Goal: Task Accomplishment & Management: Manage account settings

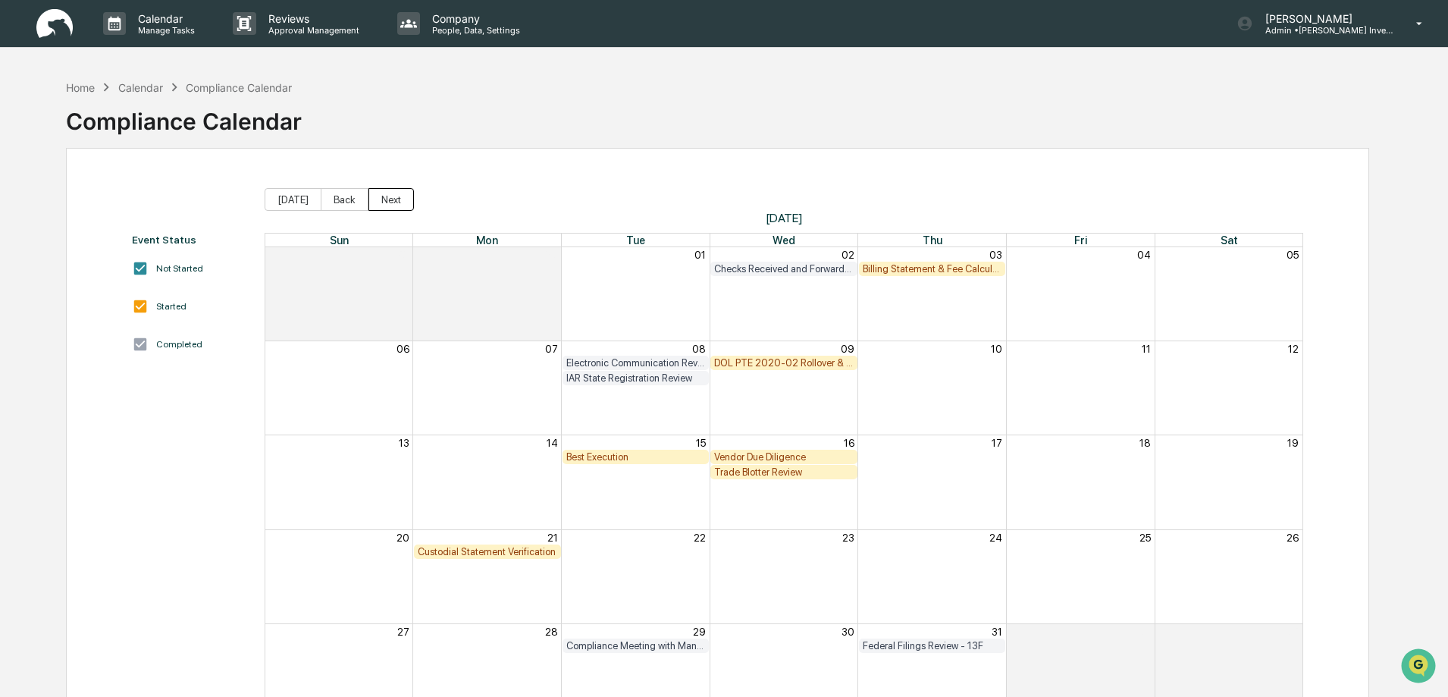
click at [395, 194] on button "Next" at bounding box center [390, 199] width 45 height 23
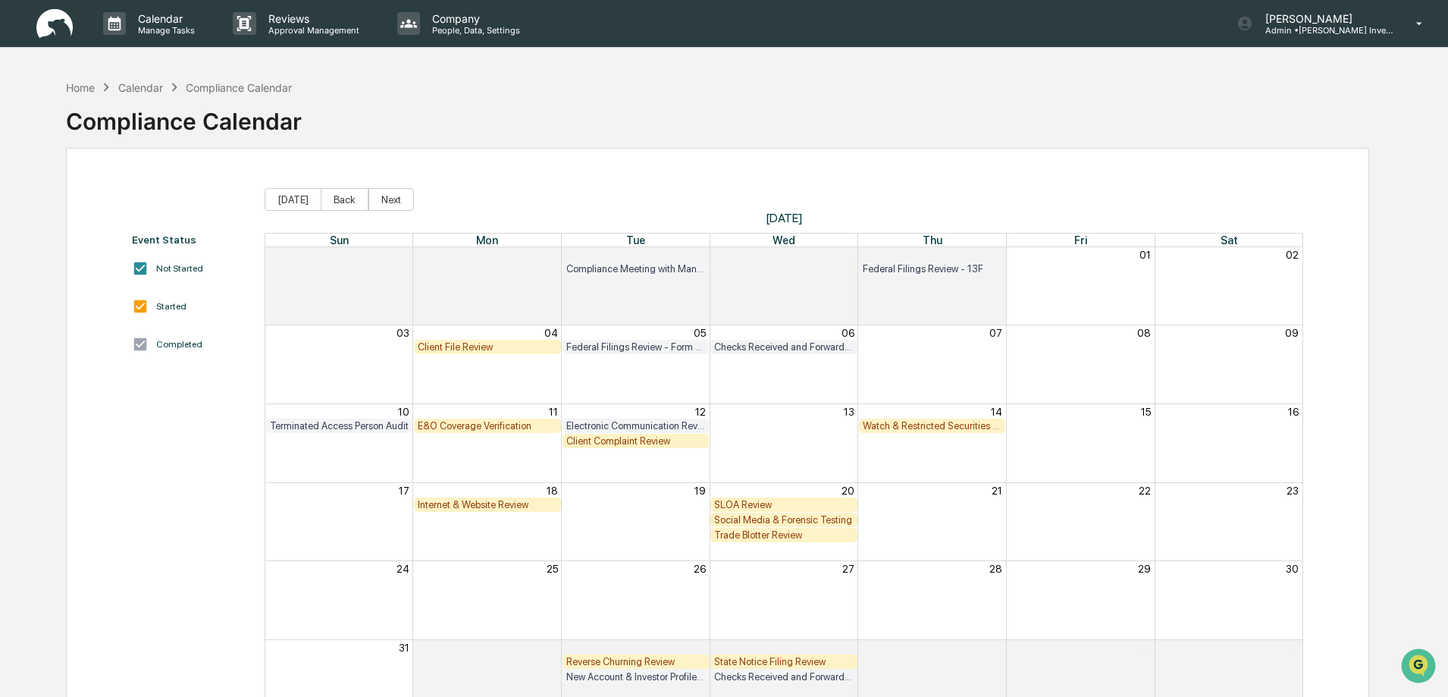
click at [1406, 415] on div "Home Calendar Compliance Calendar Compliance Calendar Event Status Not Started …" at bounding box center [724, 420] width 1448 height 697
click at [474, 504] on div "Internet & Website Review" at bounding box center [487, 504] width 139 height 11
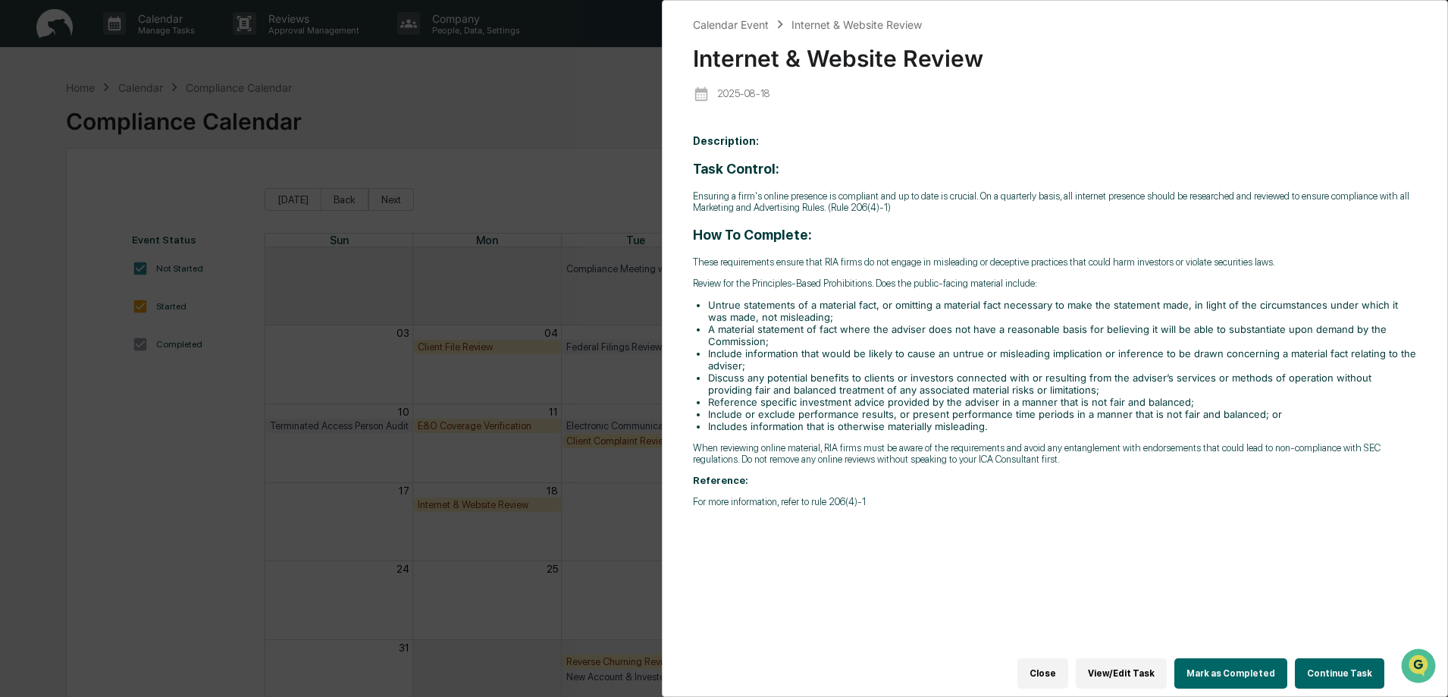
click at [1338, 668] on button "Continue Task" at bounding box center [1339, 673] width 89 height 30
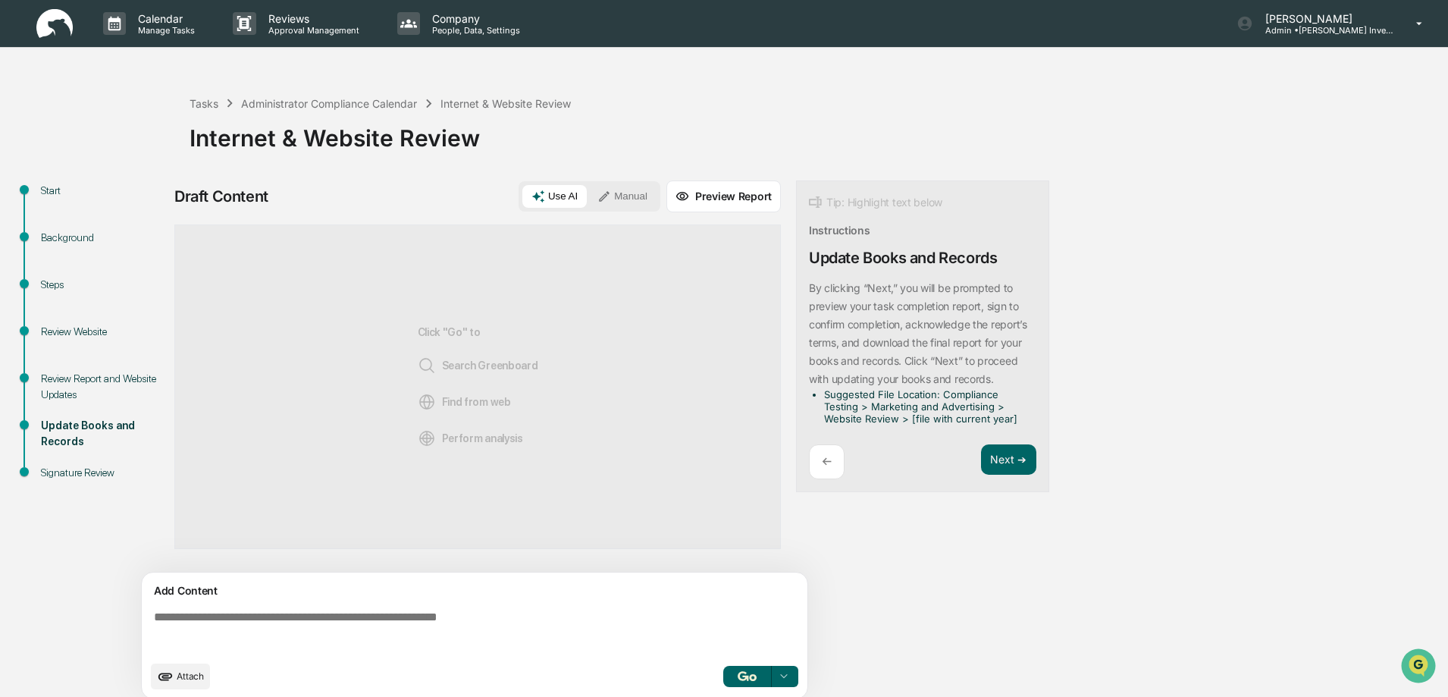
click at [55, 331] on div "Review Website" at bounding box center [103, 332] width 124 height 16
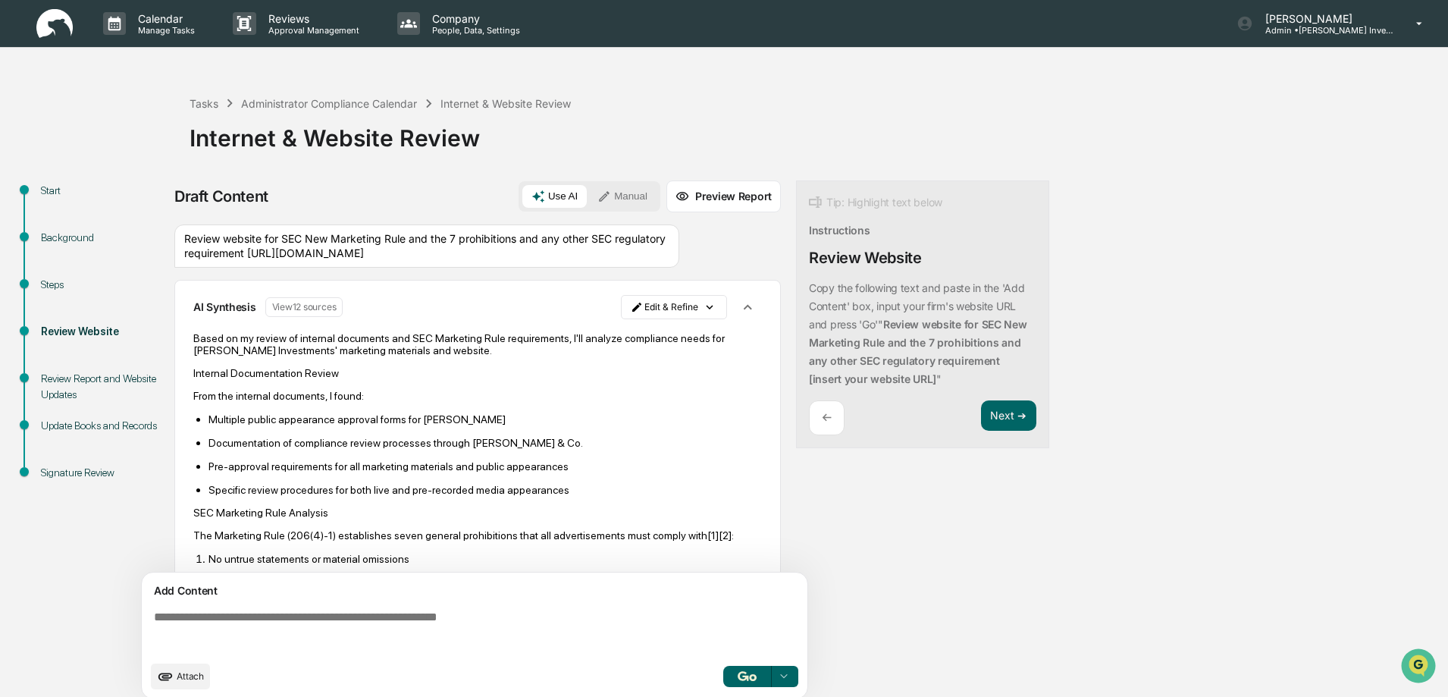
click at [635, 197] on button "Manual" at bounding box center [622, 196] width 68 height 23
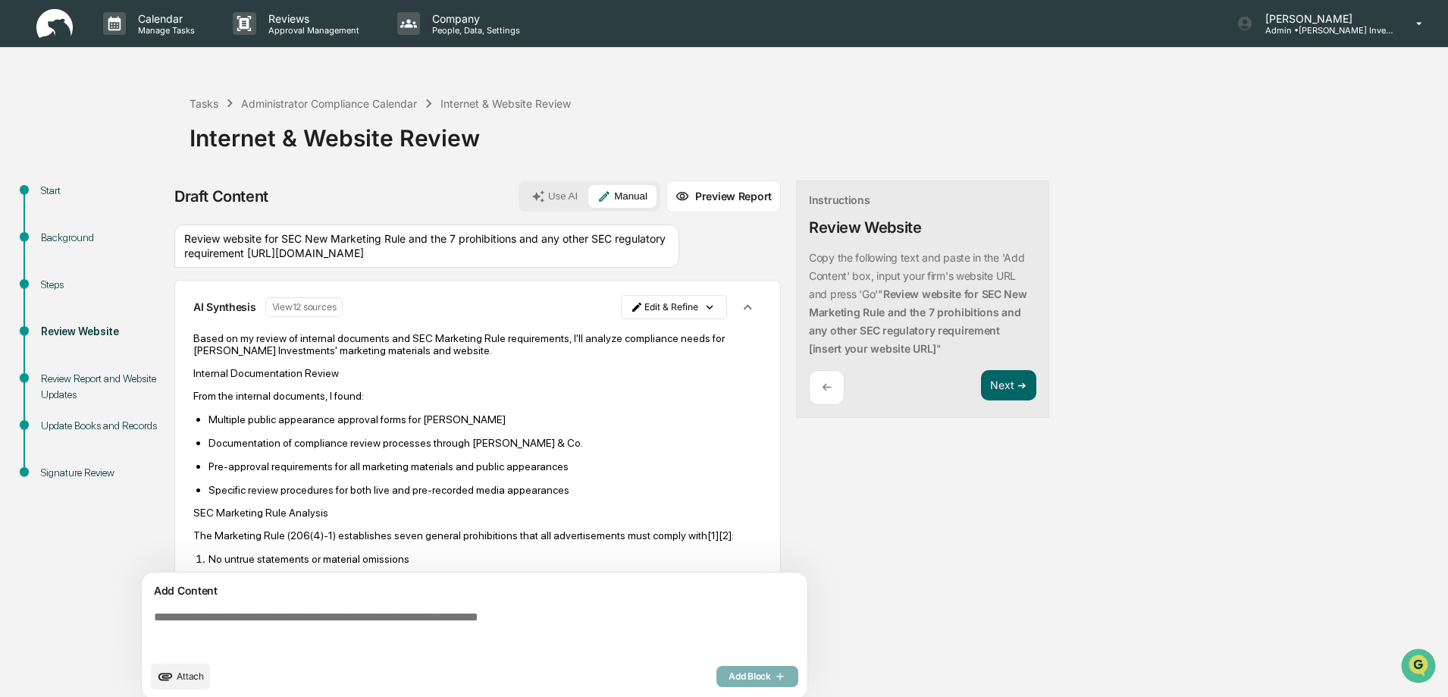
click at [76, 377] on div "Review Report and Website Updates" at bounding box center [103, 387] width 124 height 32
click at [193, 675] on span "Attach" at bounding box center [190, 675] width 27 height 11
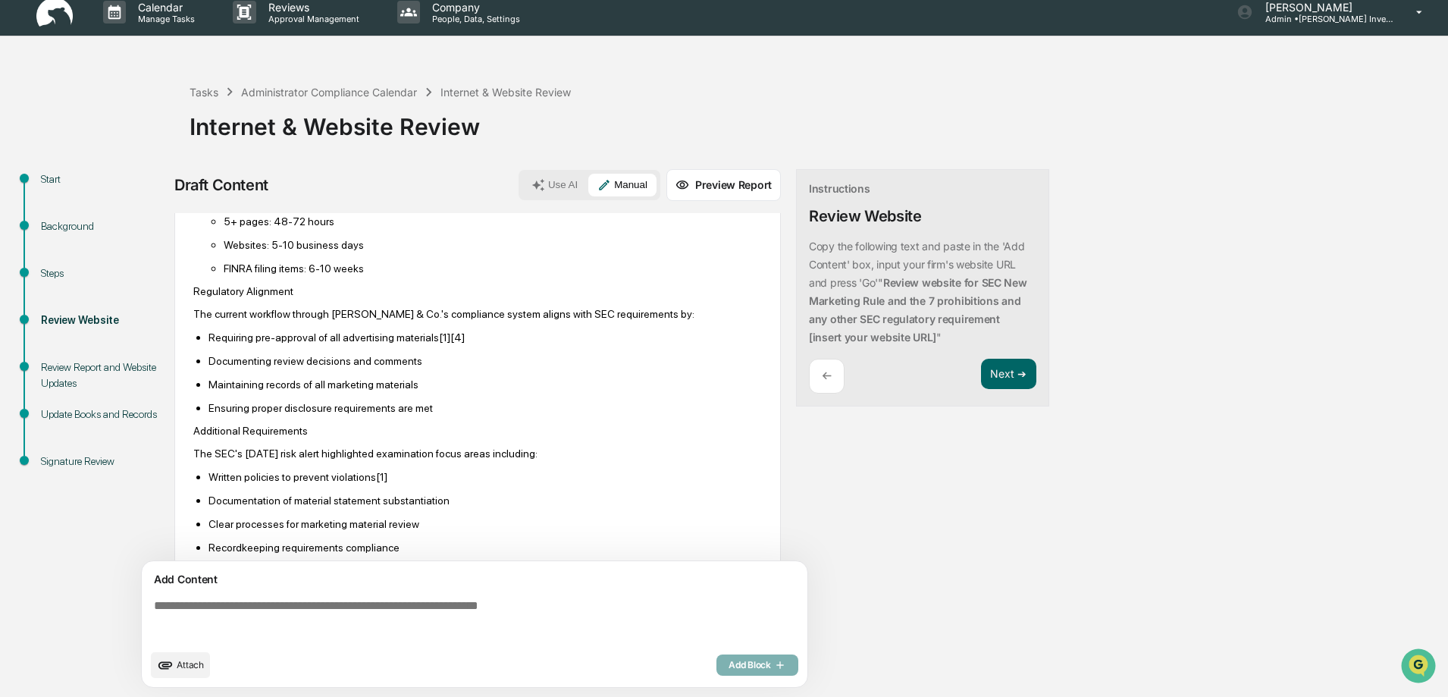
scroll to position [1227, 0]
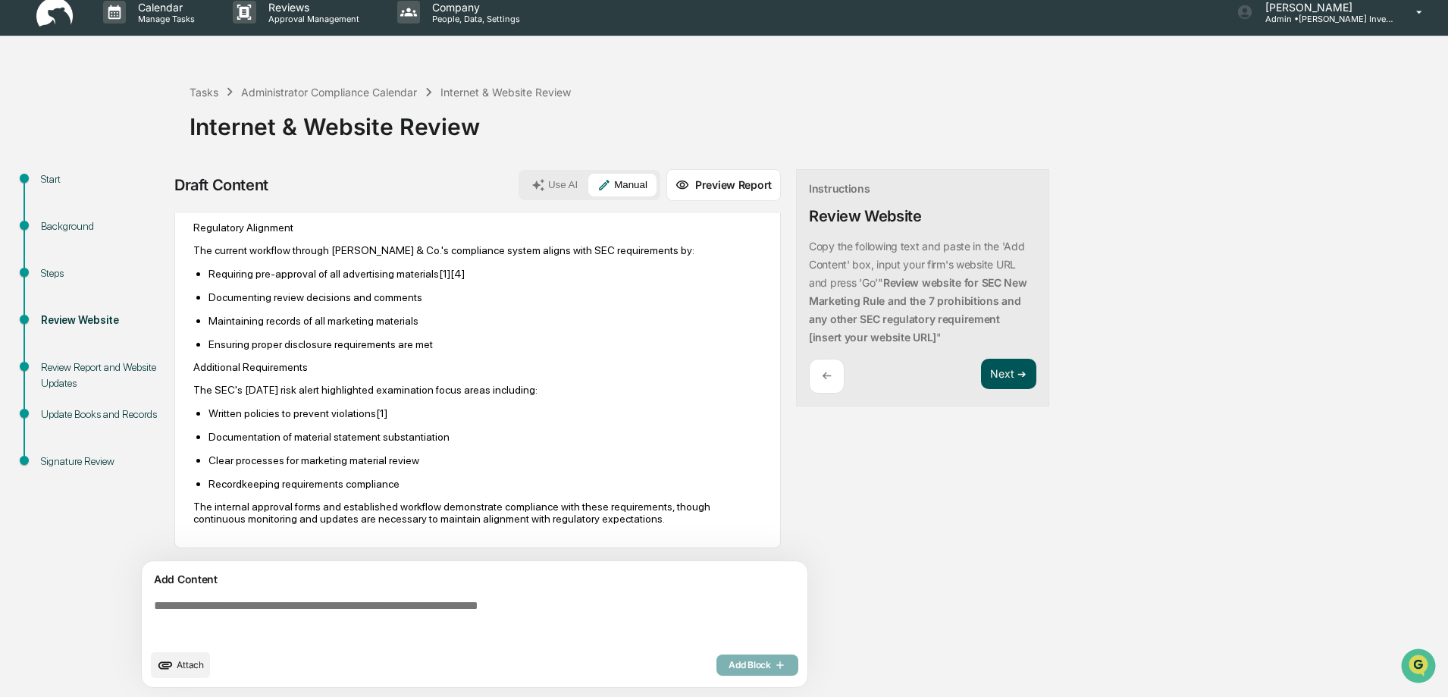
click at [999, 370] on button "Next ➔" at bounding box center [1008, 373] width 55 height 31
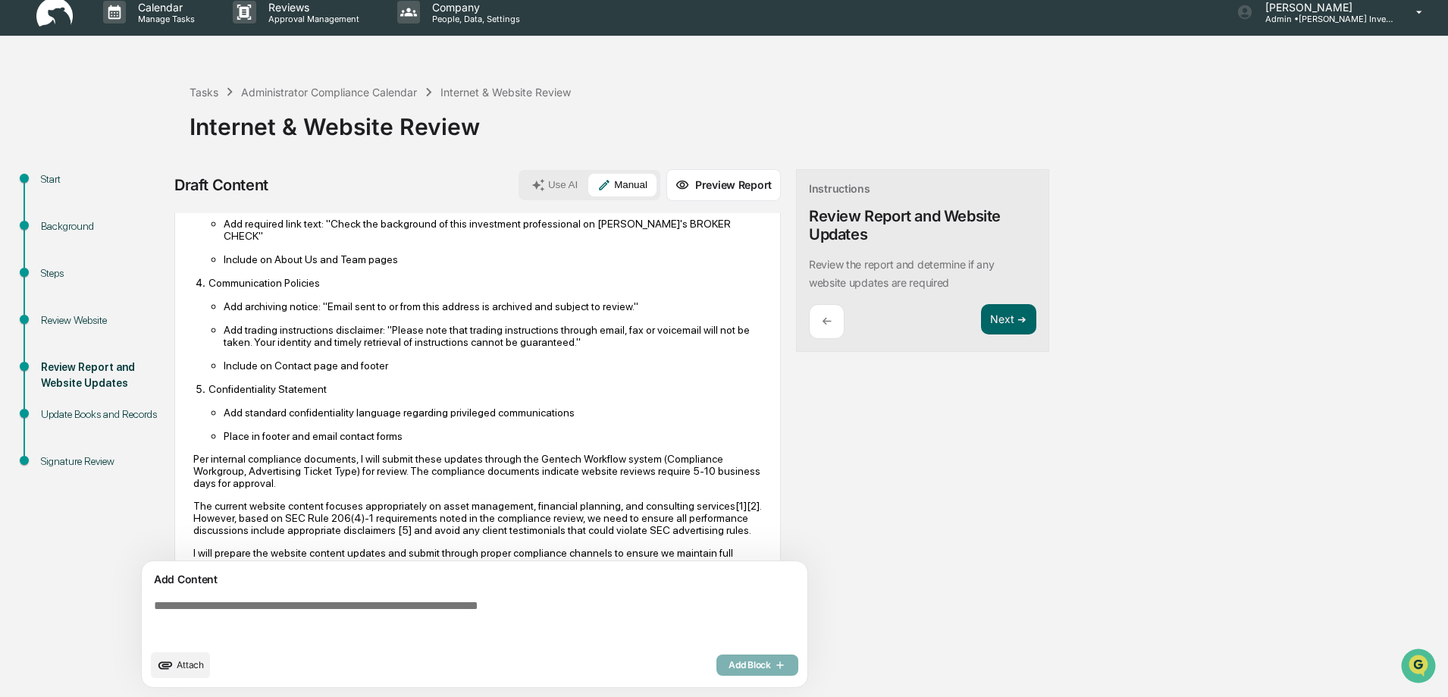
scroll to position [357, 0]
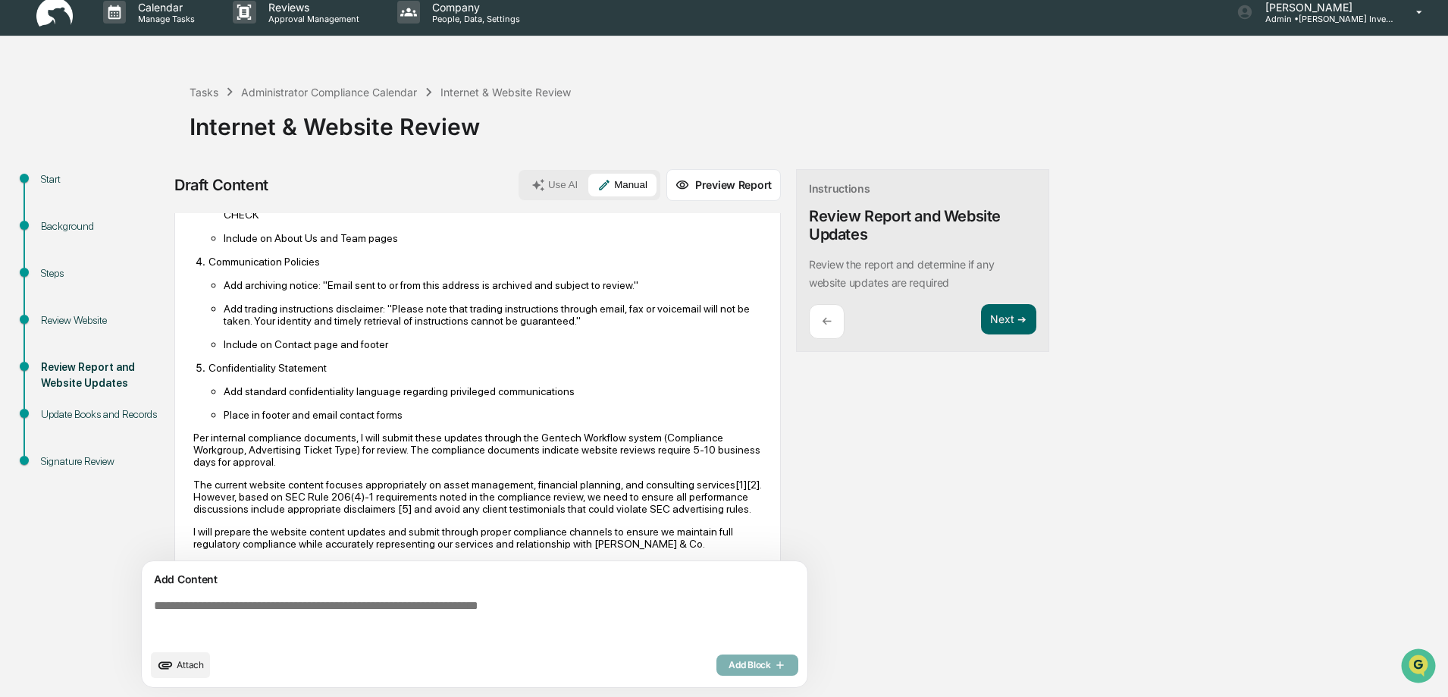
click at [77, 320] on div "Review Website" at bounding box center [103, 320] width 124 height 16
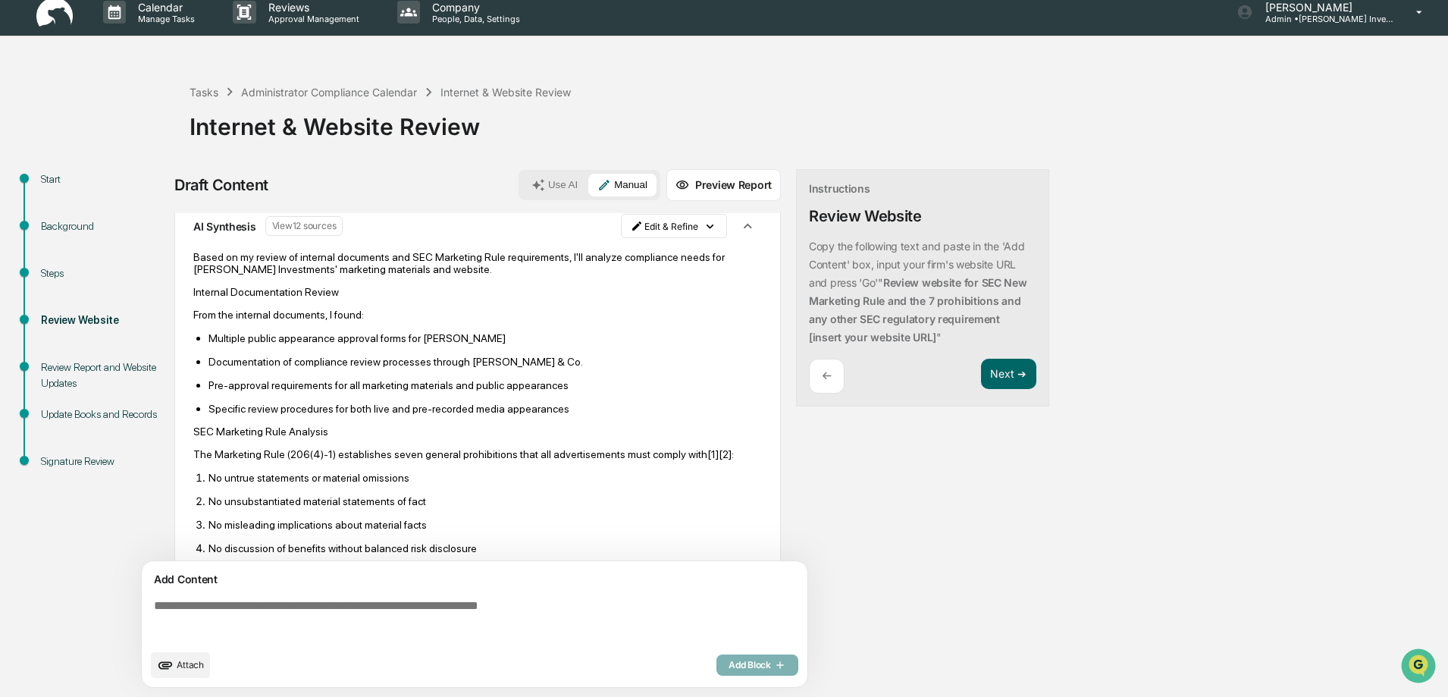
scroll to position [0, 0]
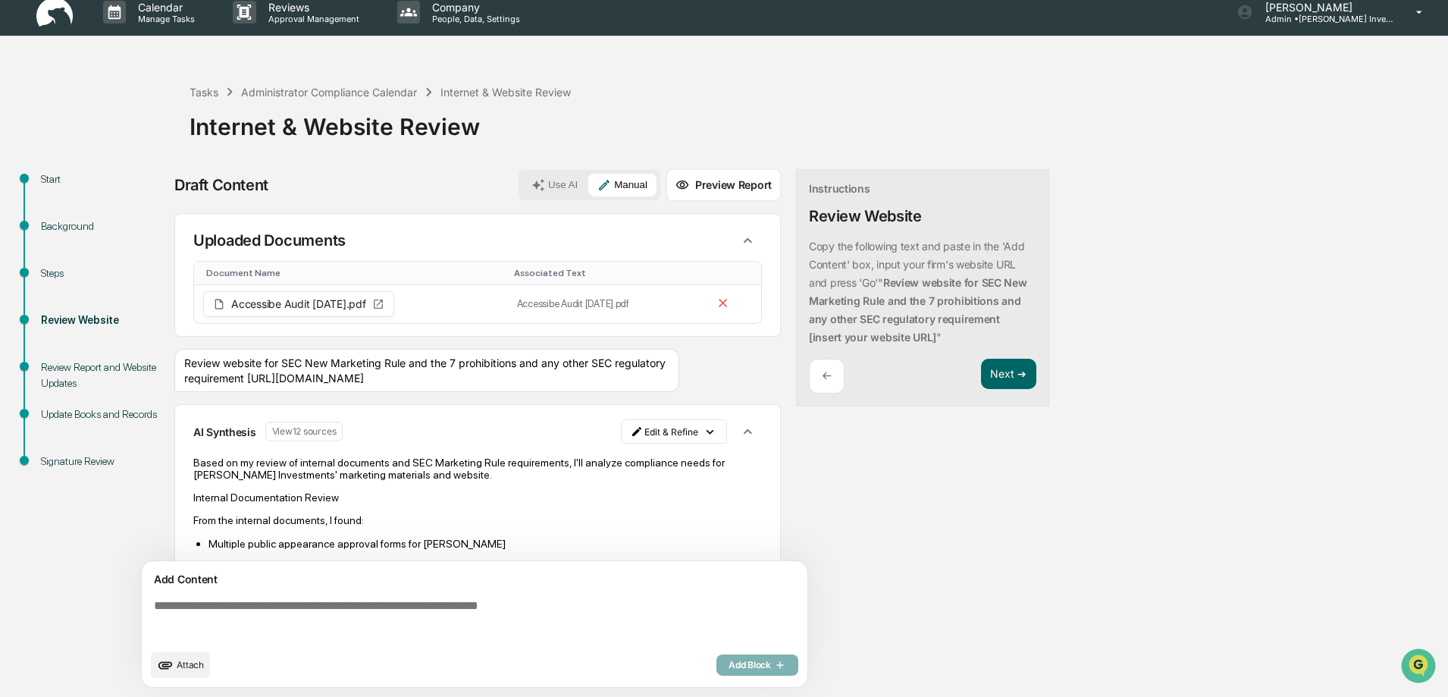
click at [189, 662] on span "Attach" at bounding box center [190, 664] width 27 height 11
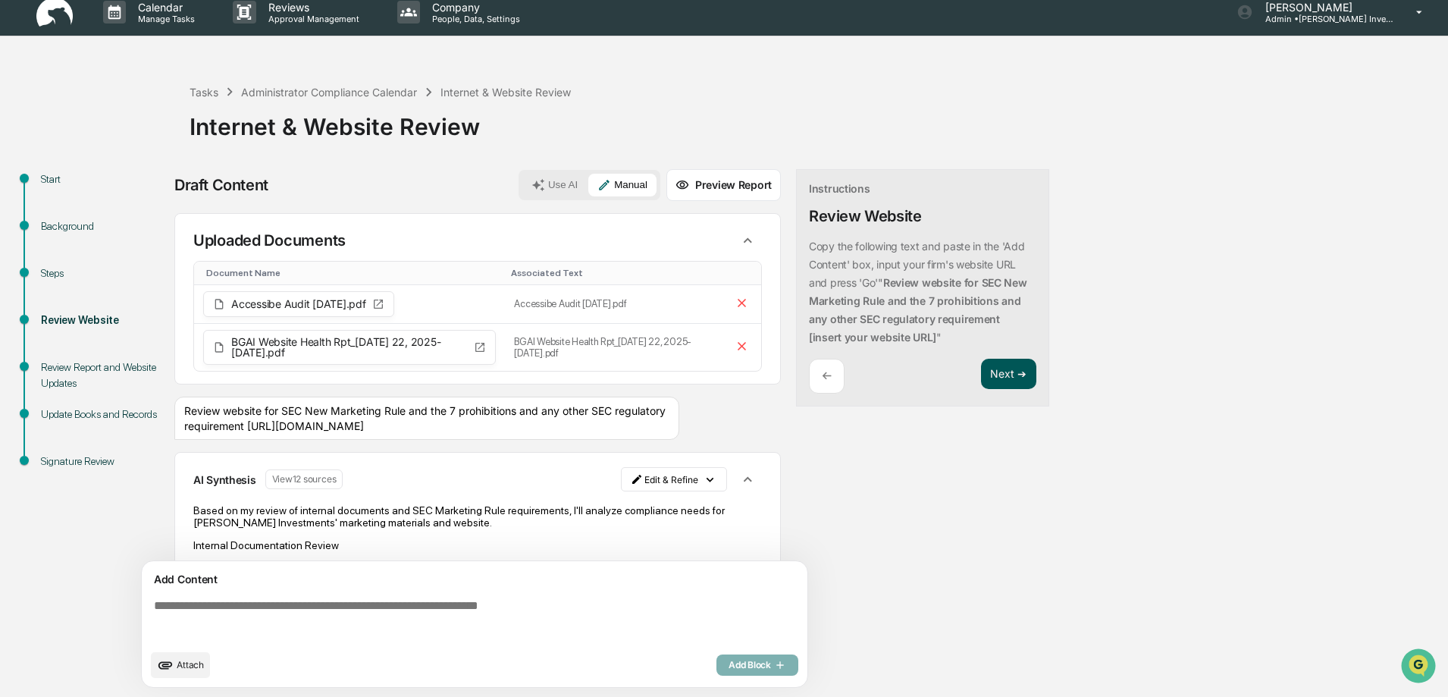
click at [1009, 374] on button "Next ➔" at bounding box center [1008, 373] width 55 height 31
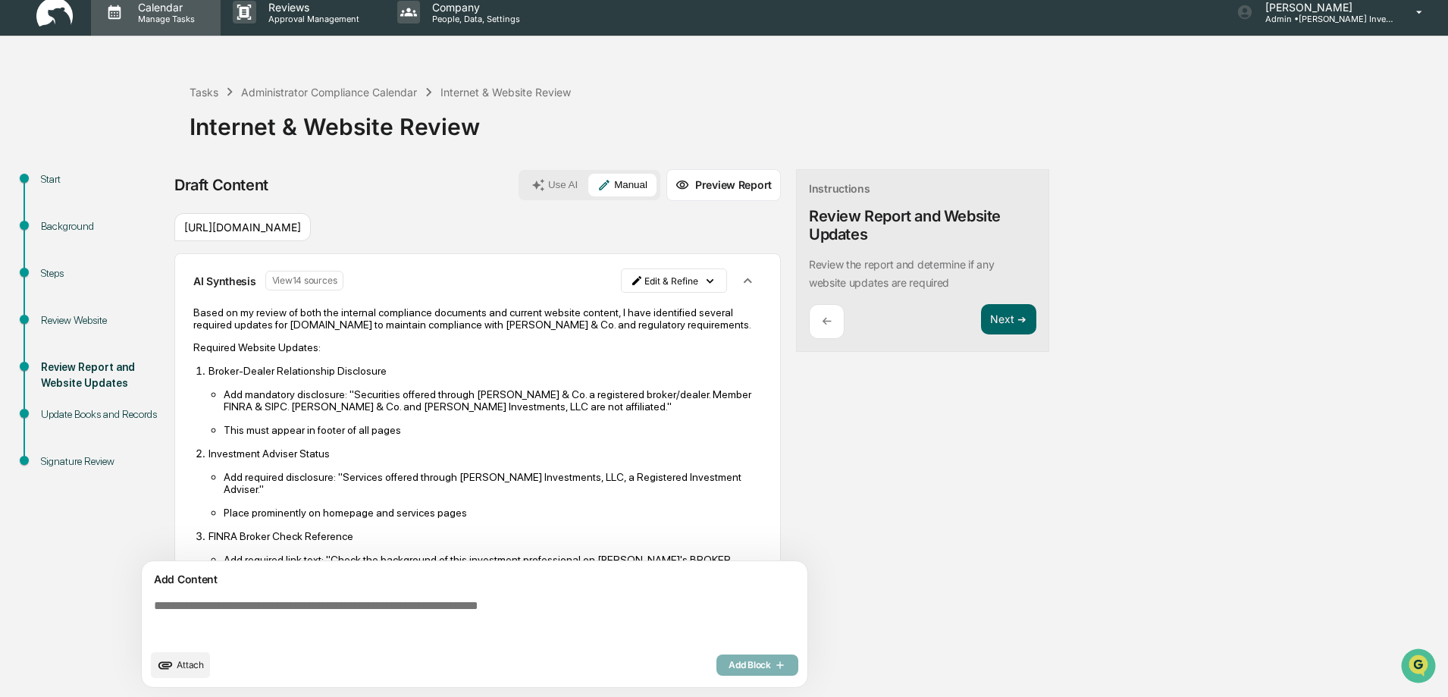
click at [168, 18] on p "Manage Tasks" at bounding box center [164, 19] width 77 height 11
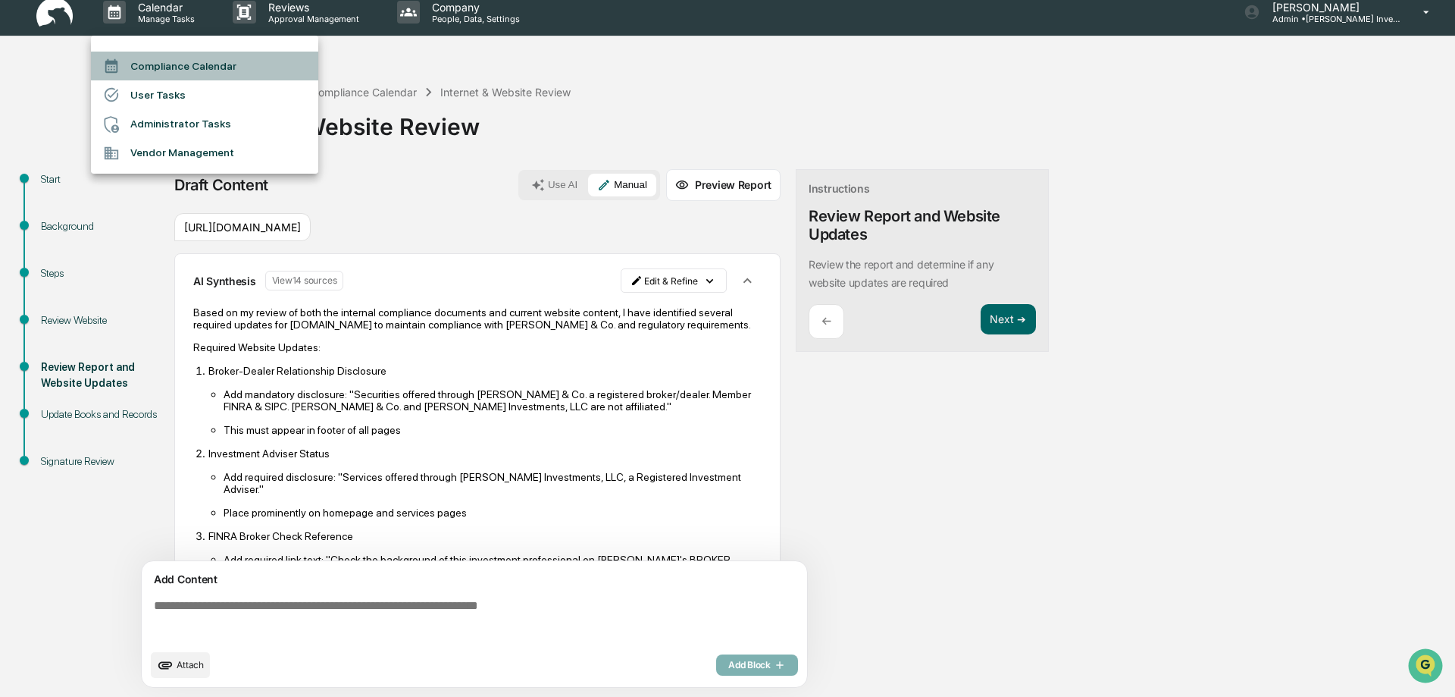
click at [182, 64] on li "Compliance Calendar" at bounding box center [204, 66] width 227 height 29
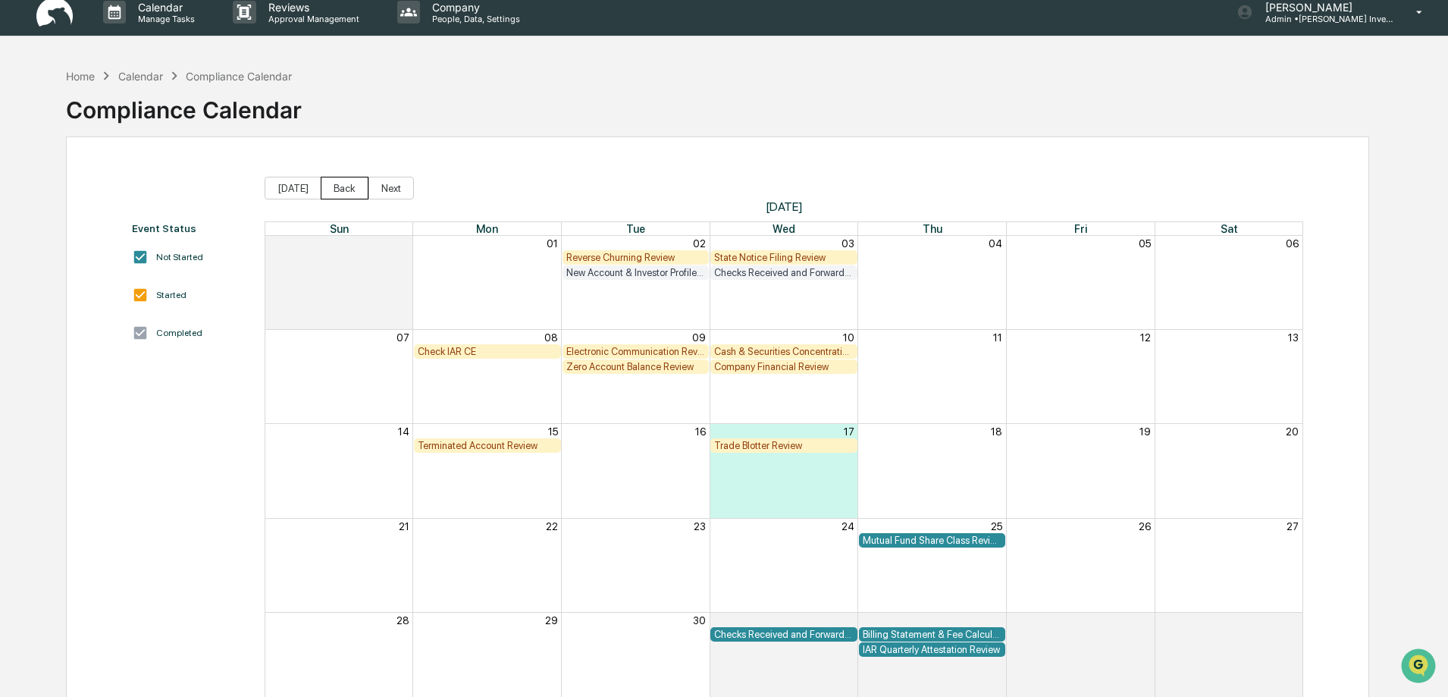
click at [335, 186] on button "Back" at bounding box center [345, 188] width 48 height 23
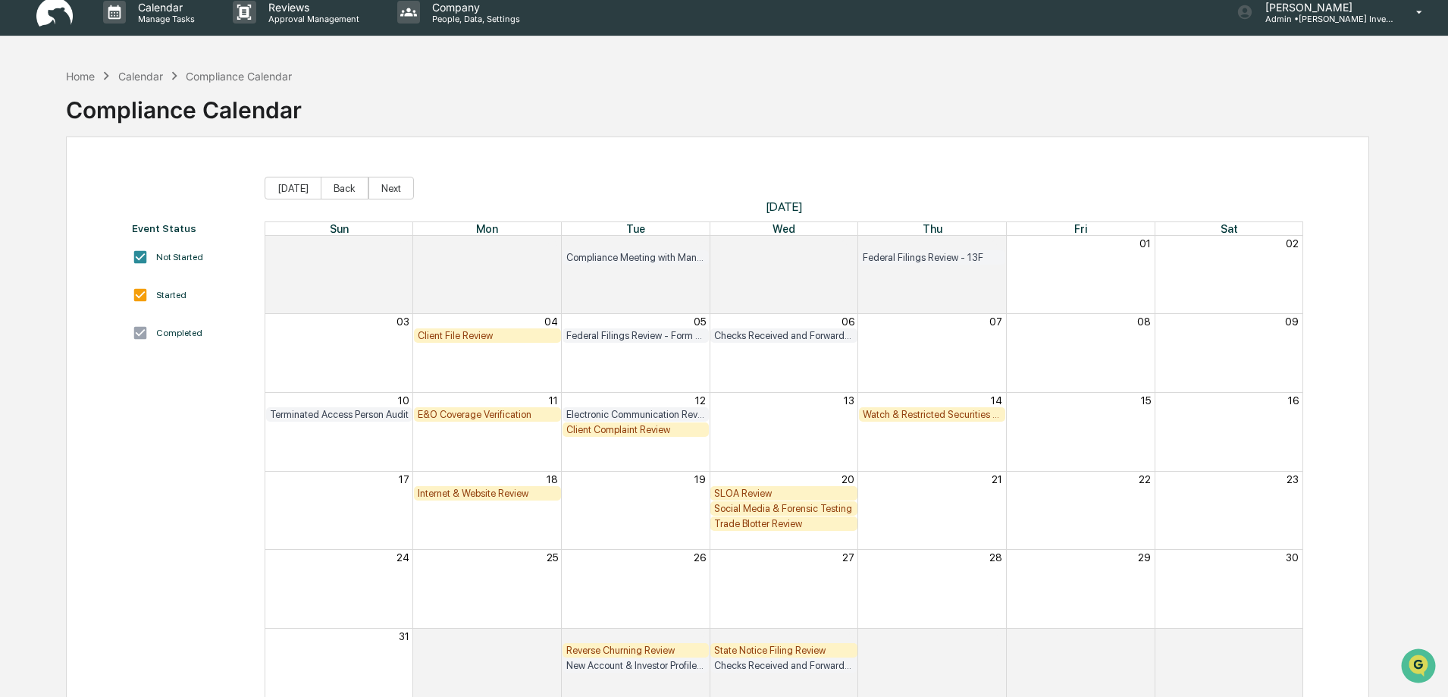
click at [911, 413] on div "Watch & Restricted Securities List" at bounding box center [931, 414] width 139 height 11
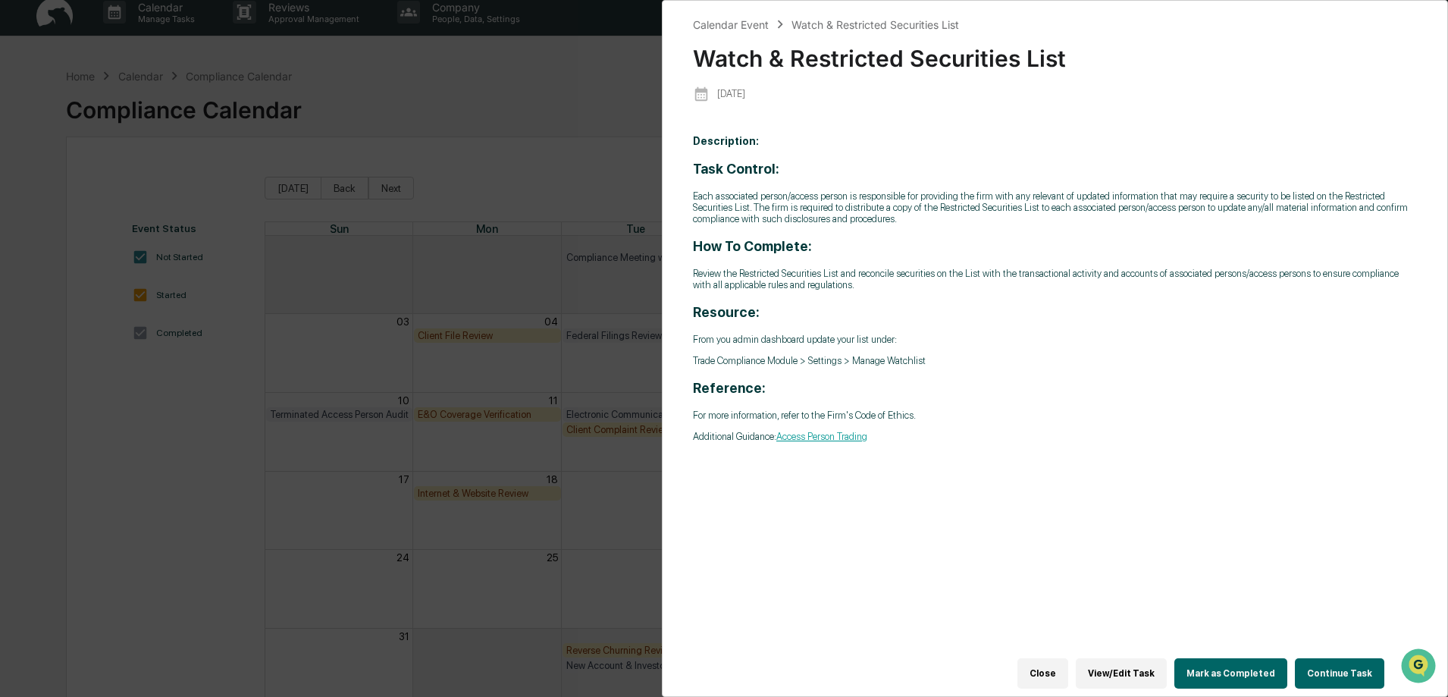
click at [1323, 662] on button "Continue Task" at bounding box center [1339, 673] width 89 height 30
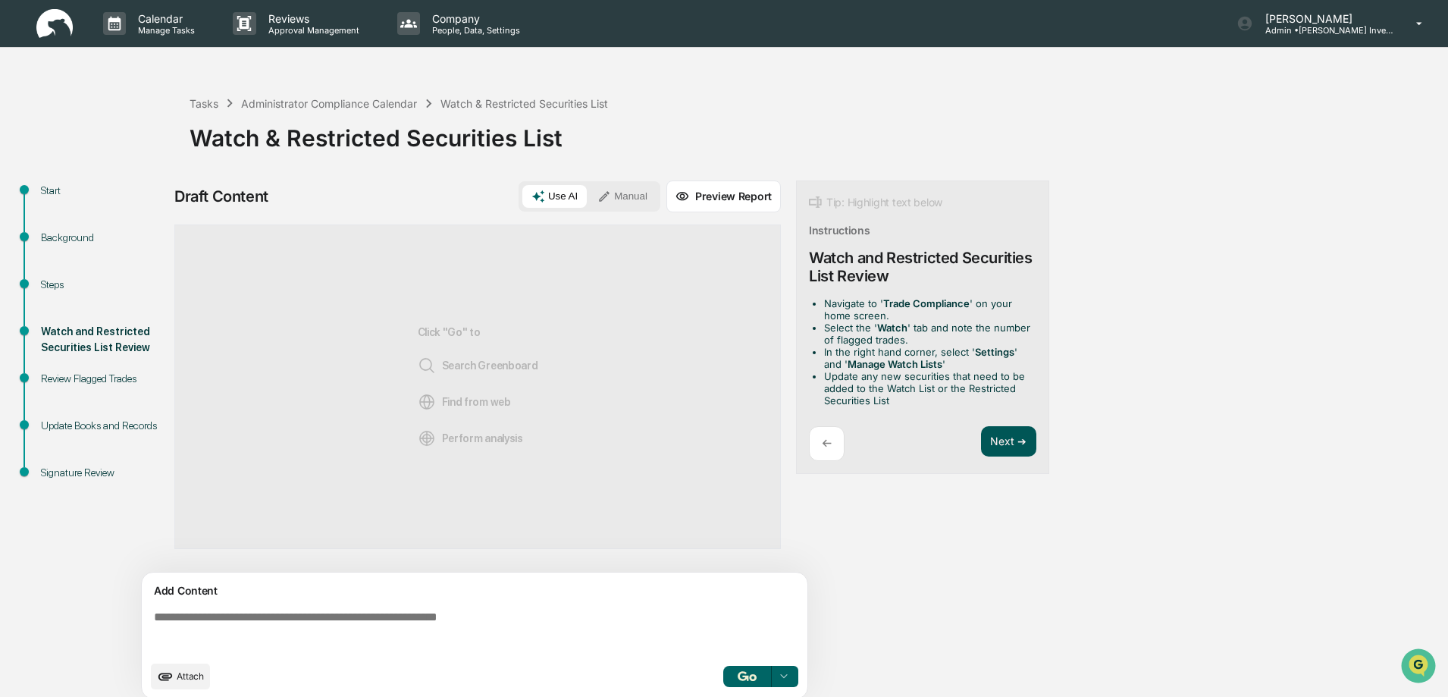
click at [1003, 440] on button "Next ➔" at bounding box center [1008, 441] width 55 height 31
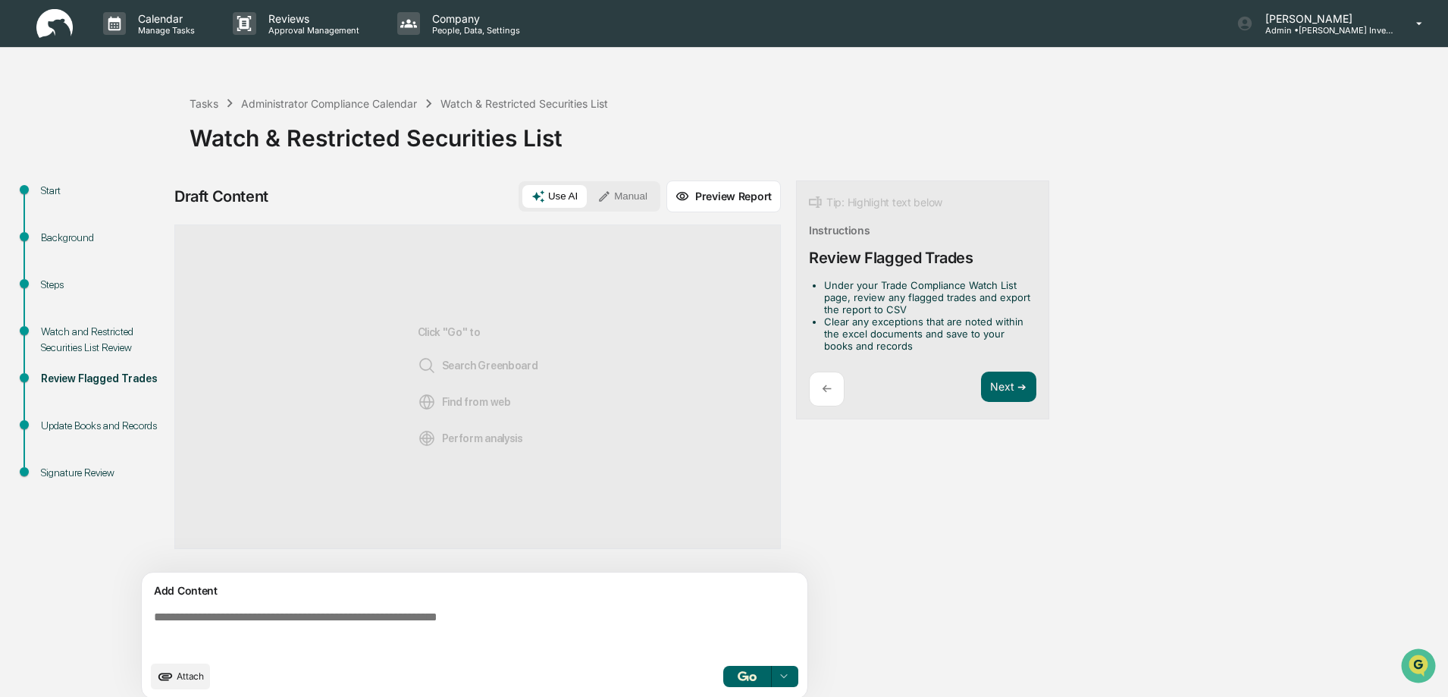
click at [825, 391] on p "←" at bounding box center [827, 388] width 10 height 14
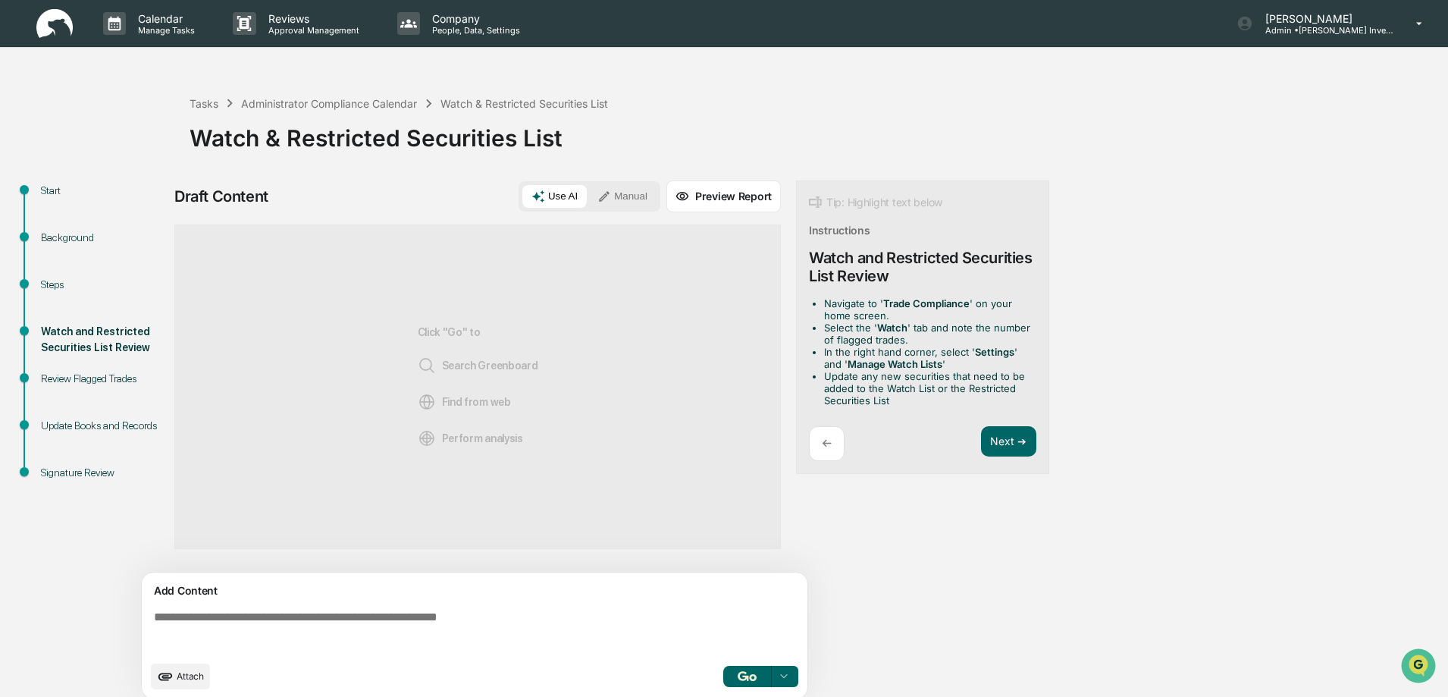
click at [626, 197] on button "Manual" at bounding box center [622, 196] width 68 height 23
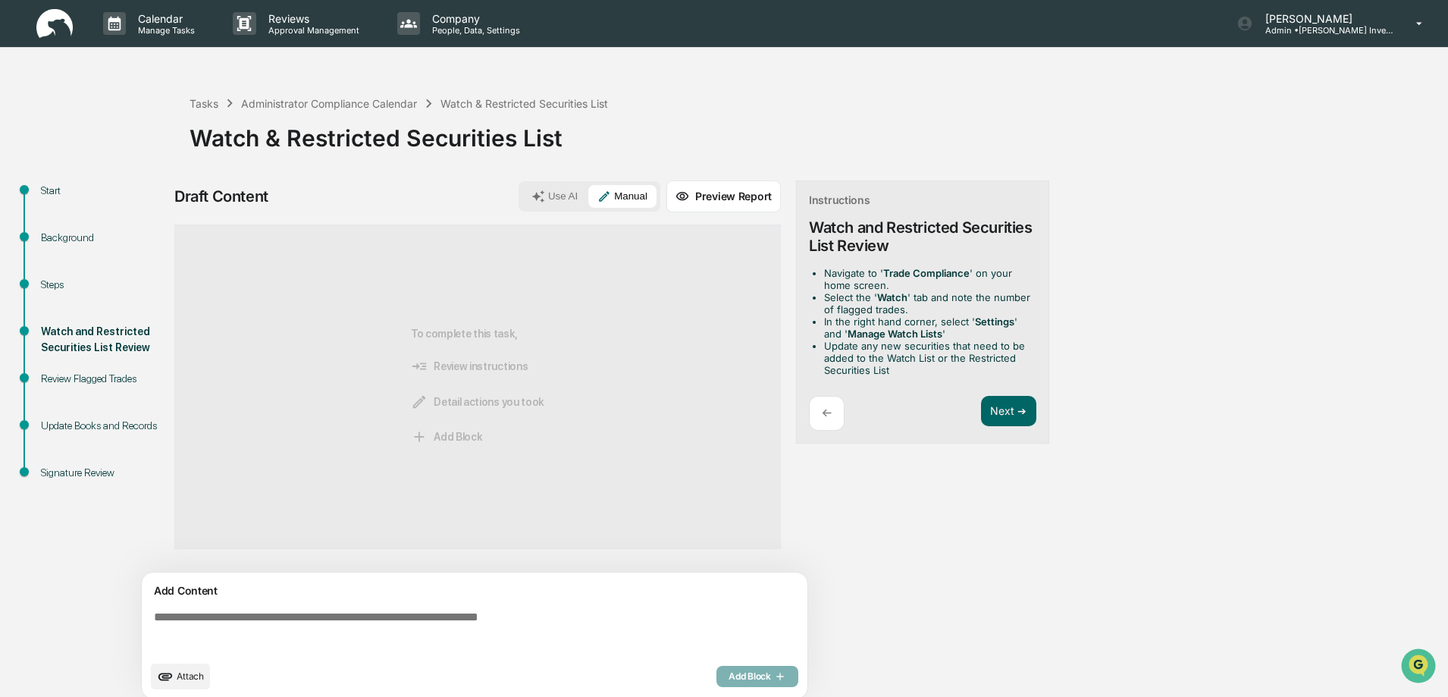
click at [183, 616] on textarea at bounding box center [477, 631] width 659 height 55
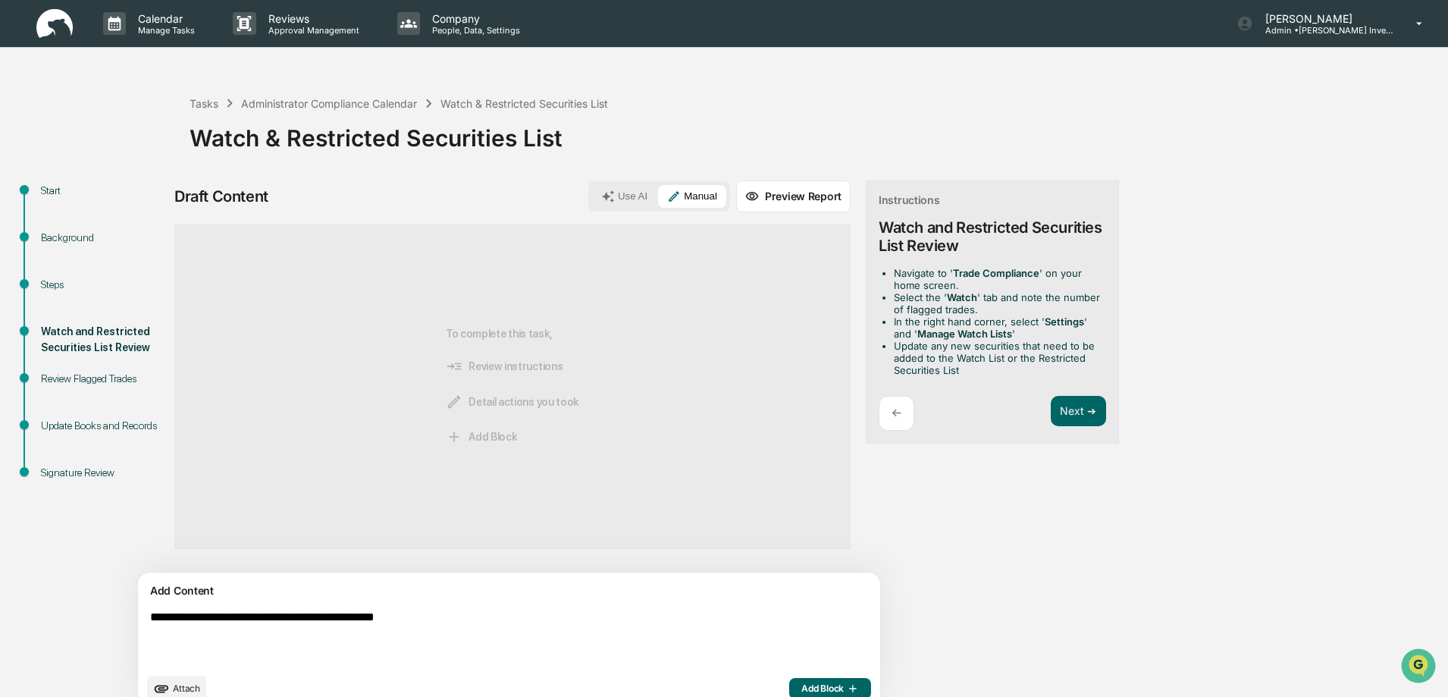
type textarea "**********"
click at [801, 685] on span "Add Block" at bounding box center [830, 688] width 58 height 12
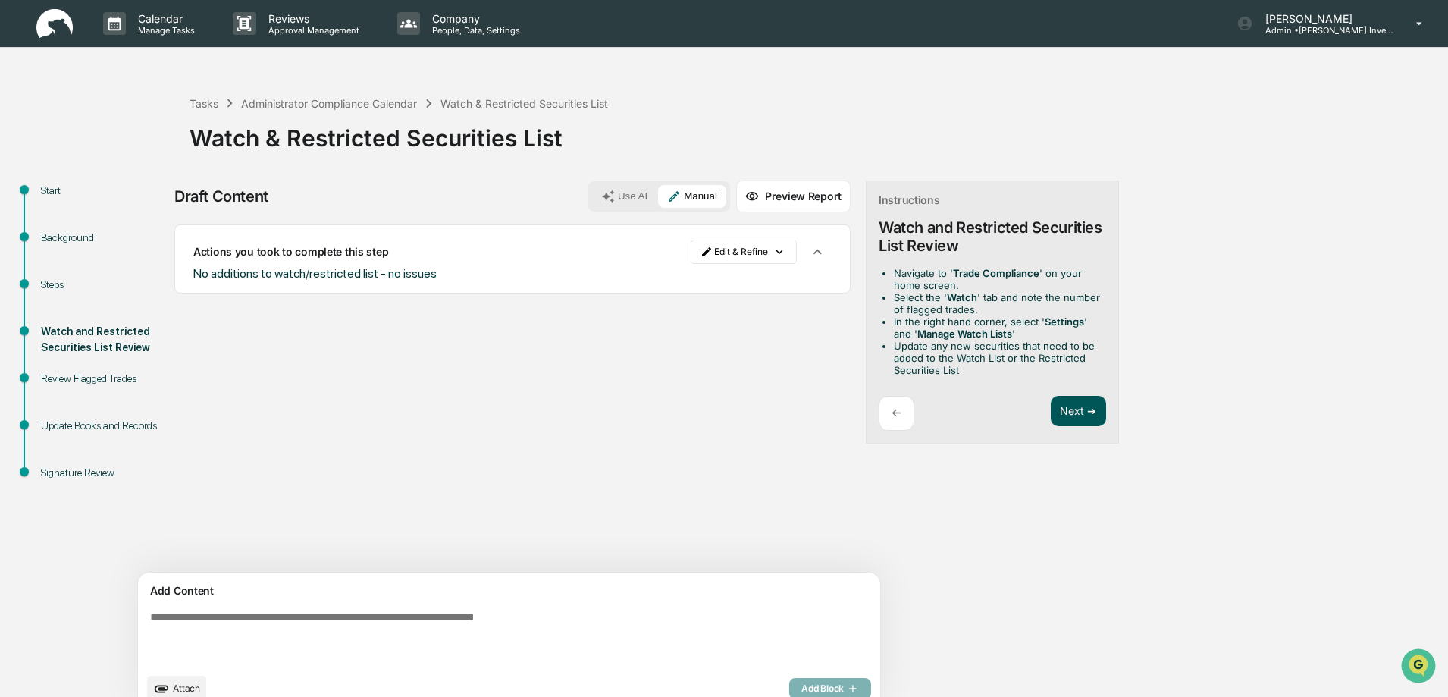
click at [1050, 418] on button "Next ➔" at bounding box center [1077, 411] width 55 height 31
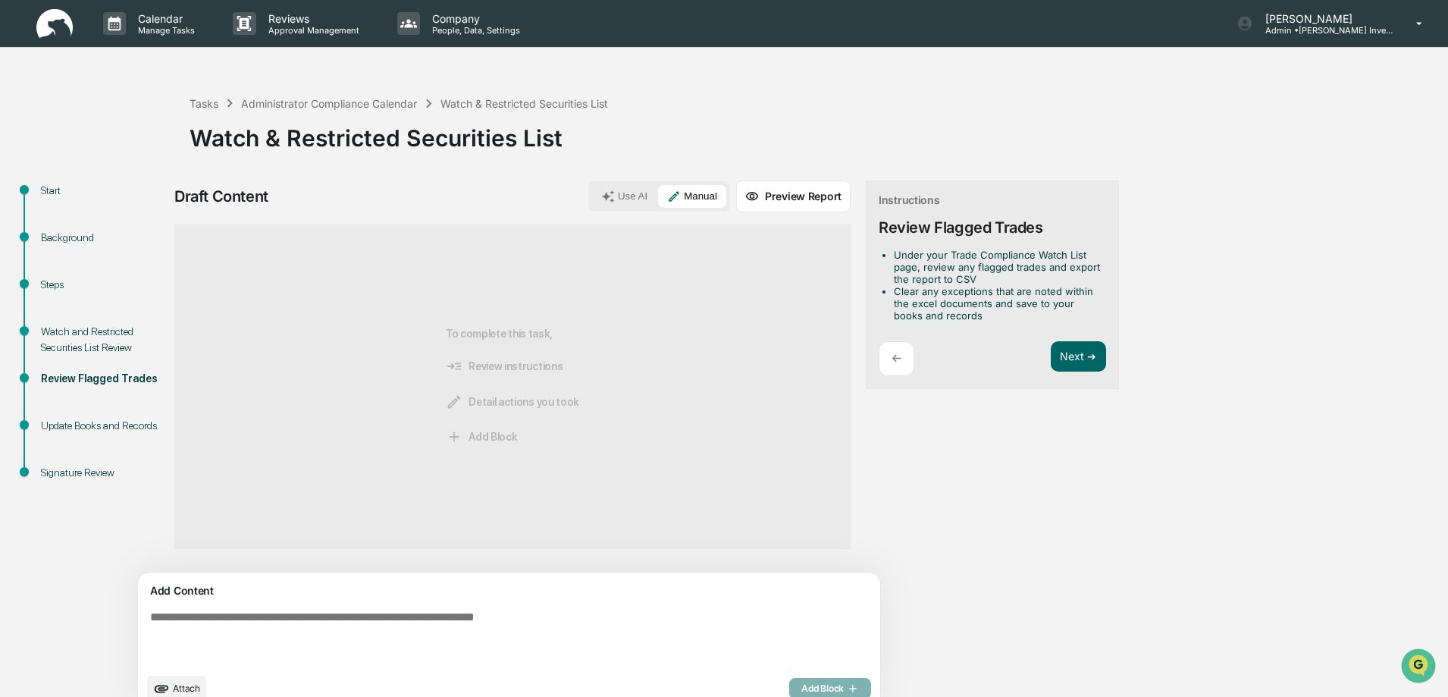
click at [218, 621] on textarea at bounding box center [473, 637] width 659 height 67
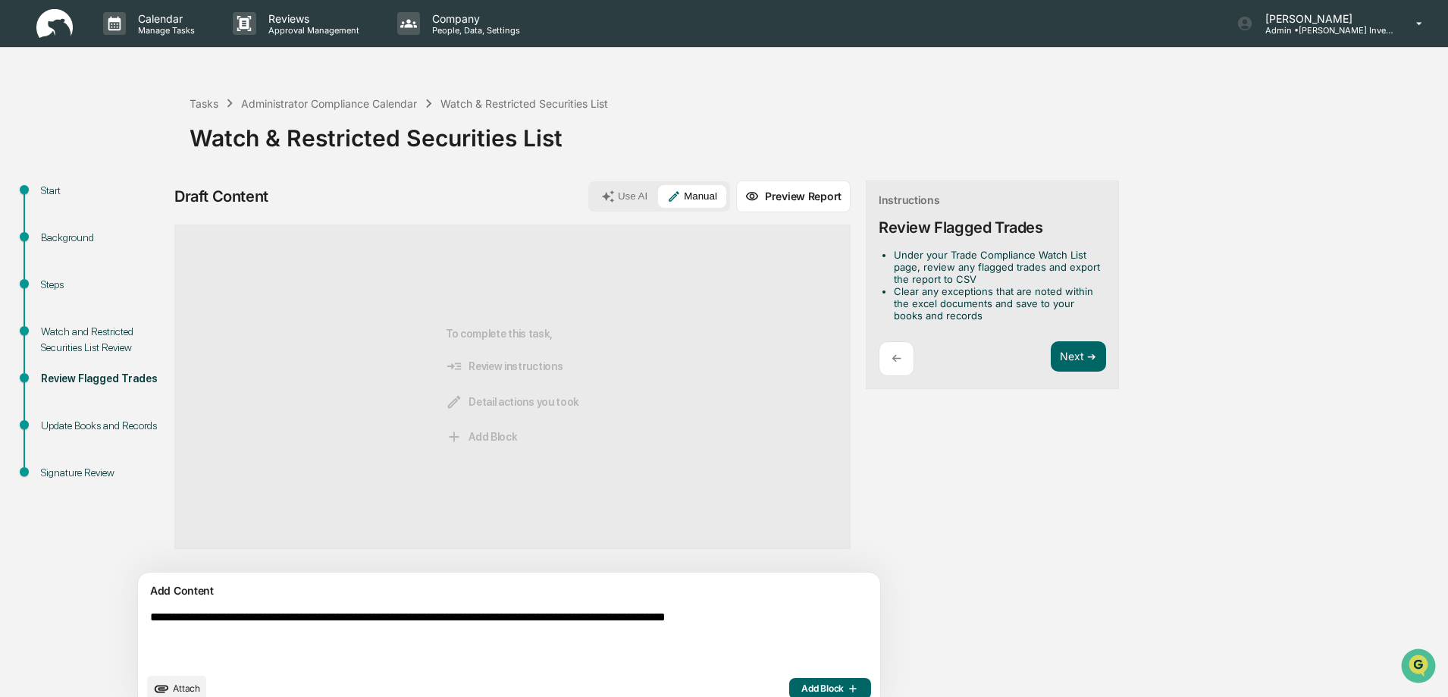
type textarea "**********"
click at [801, 685] on span "Add Block" at bounding box center [830, 688] width 58 height 12
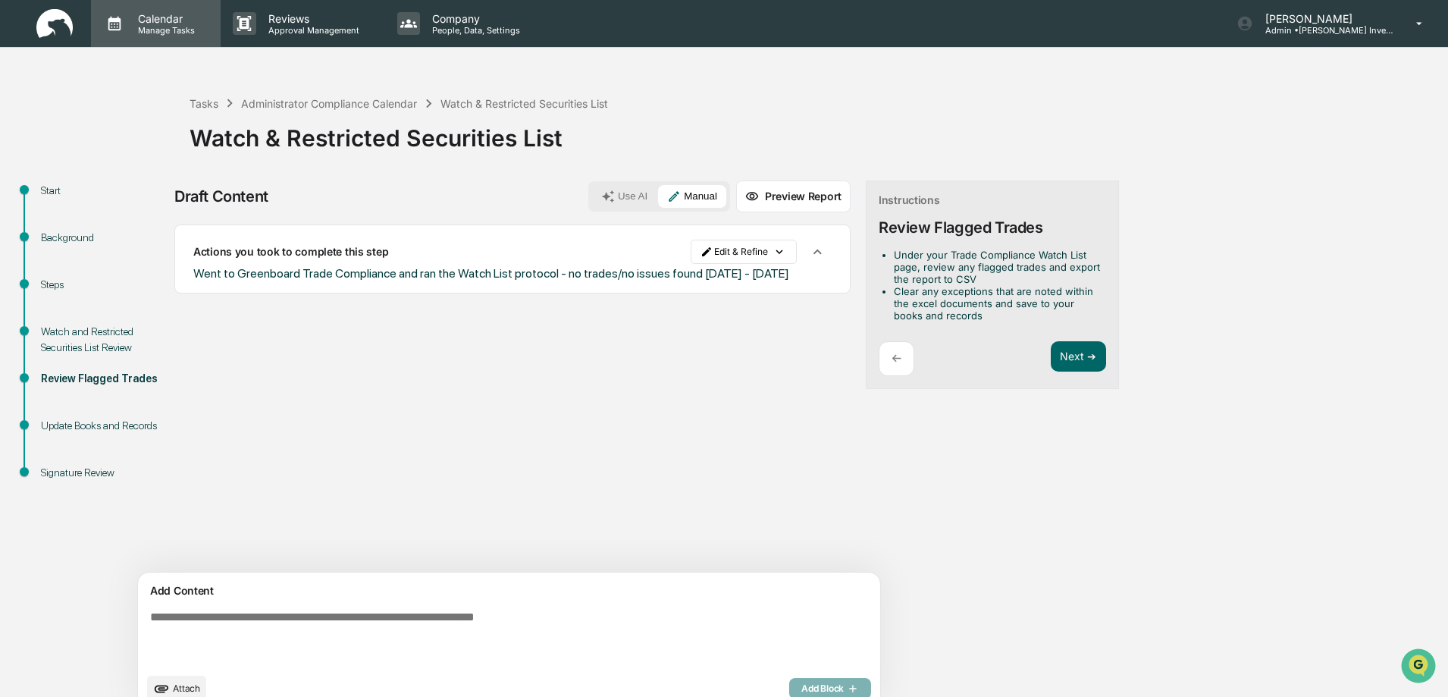
click at [171, 26] on p "Manage Tasks" at bounding box center [164, 30] width 77 height 11
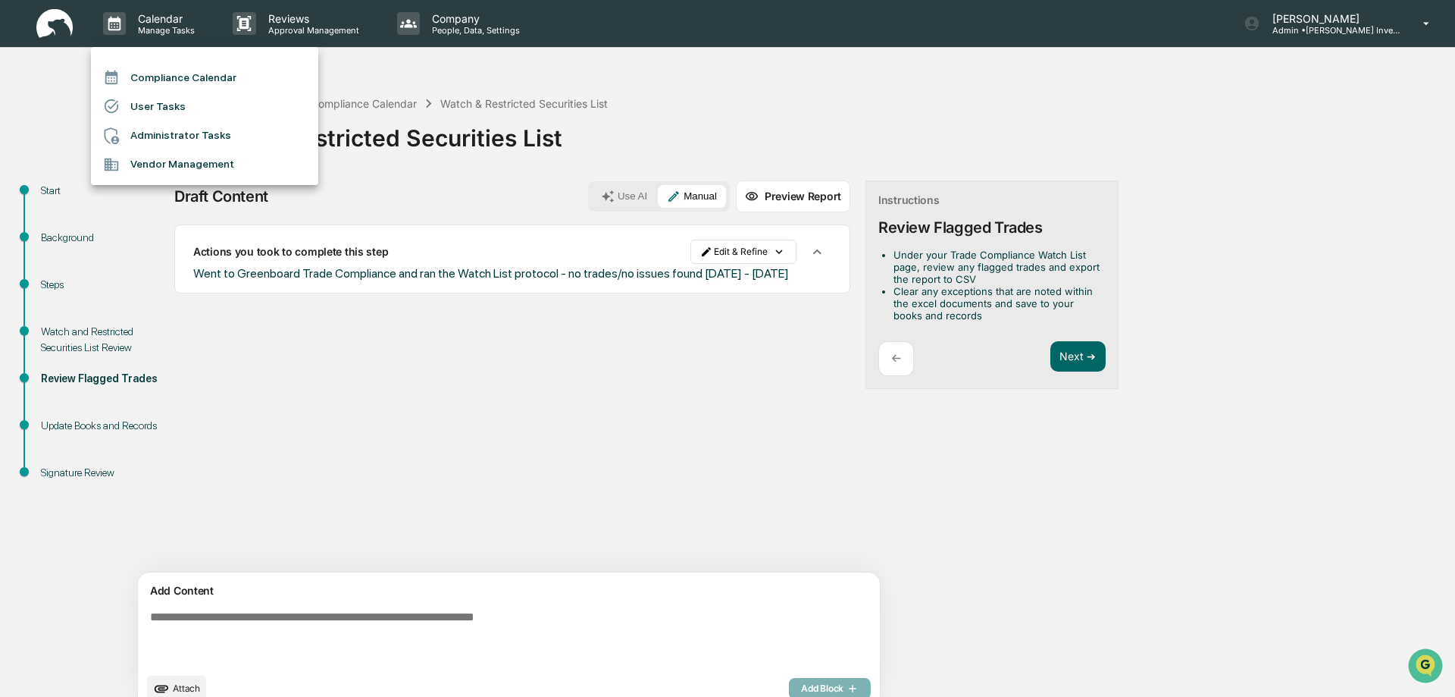
click at [172, 77] on li "Compliance Calendar" at bounding box center [204, 77] width 227 height 29
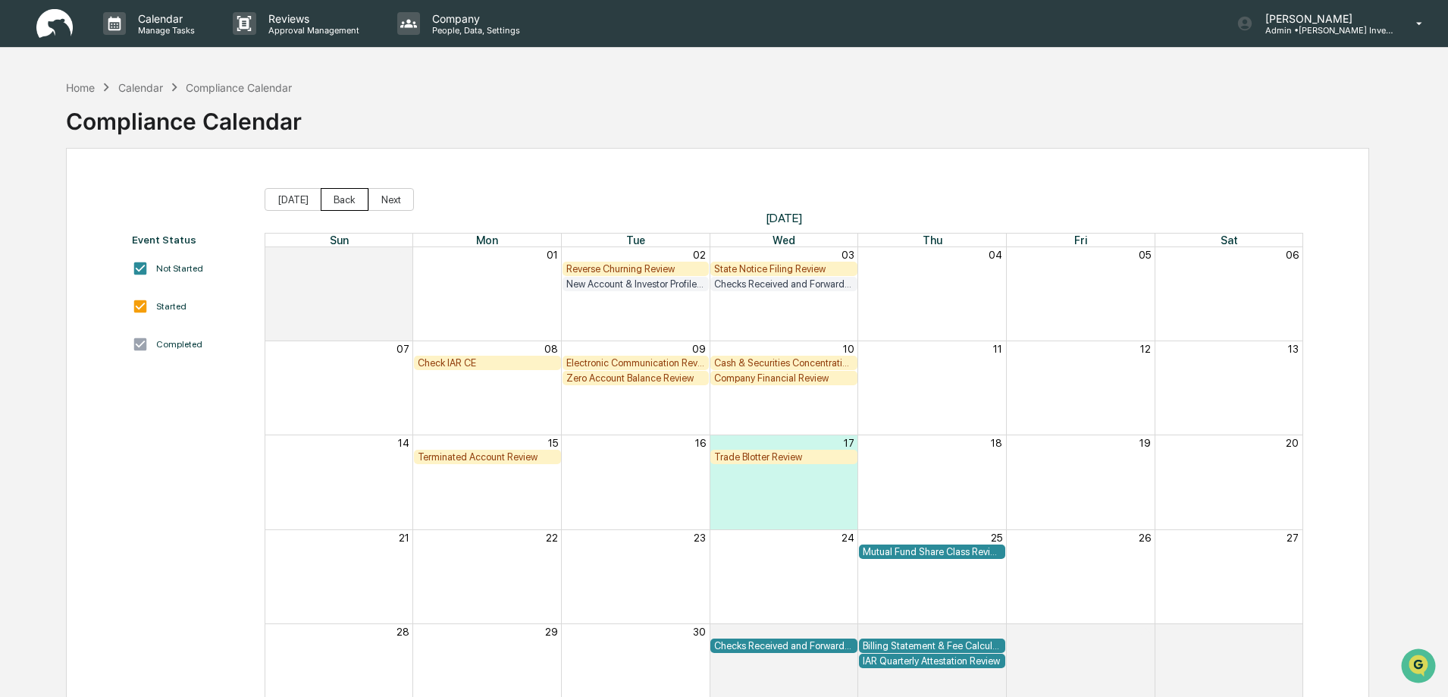
click at [338, 201] on button "Back" at bounding box center [345, 199] width 48 height 23
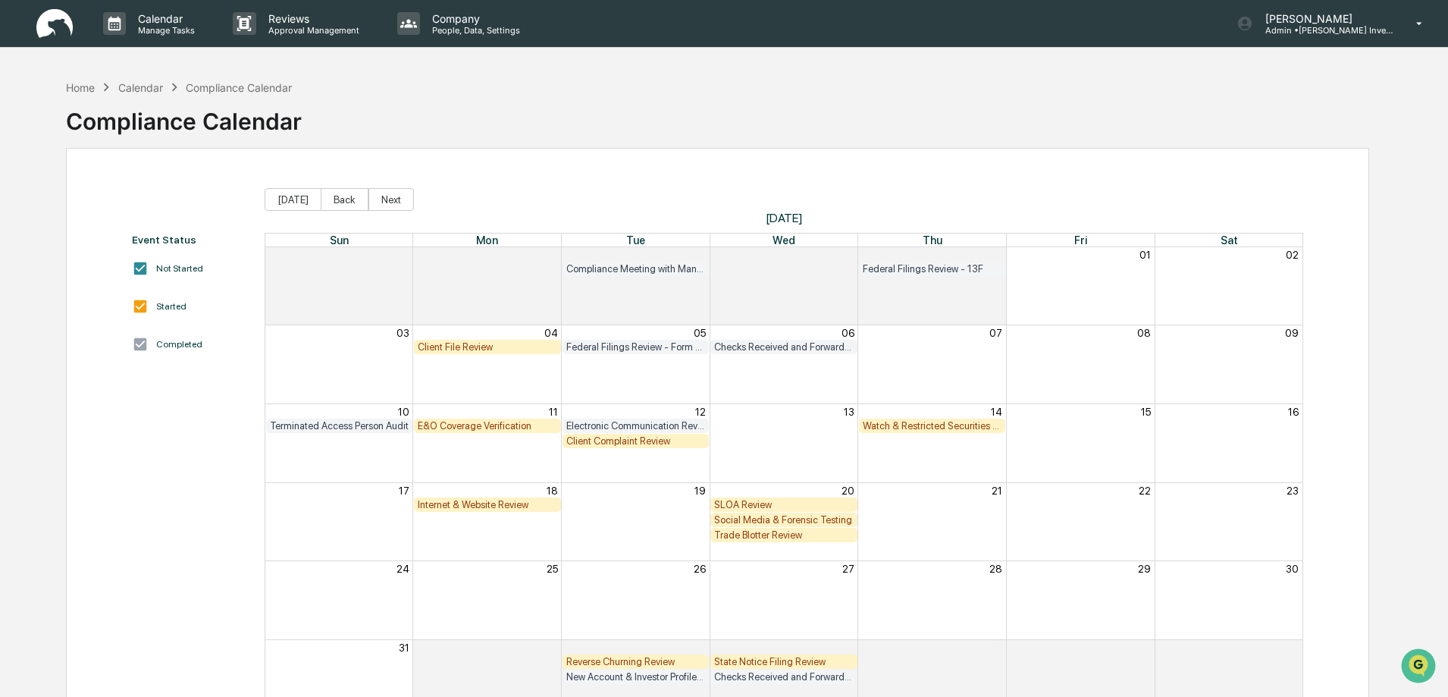
click at [633, 440] on div "Client Complaint Review" at bounding box center [635, 440] width 139 height 11
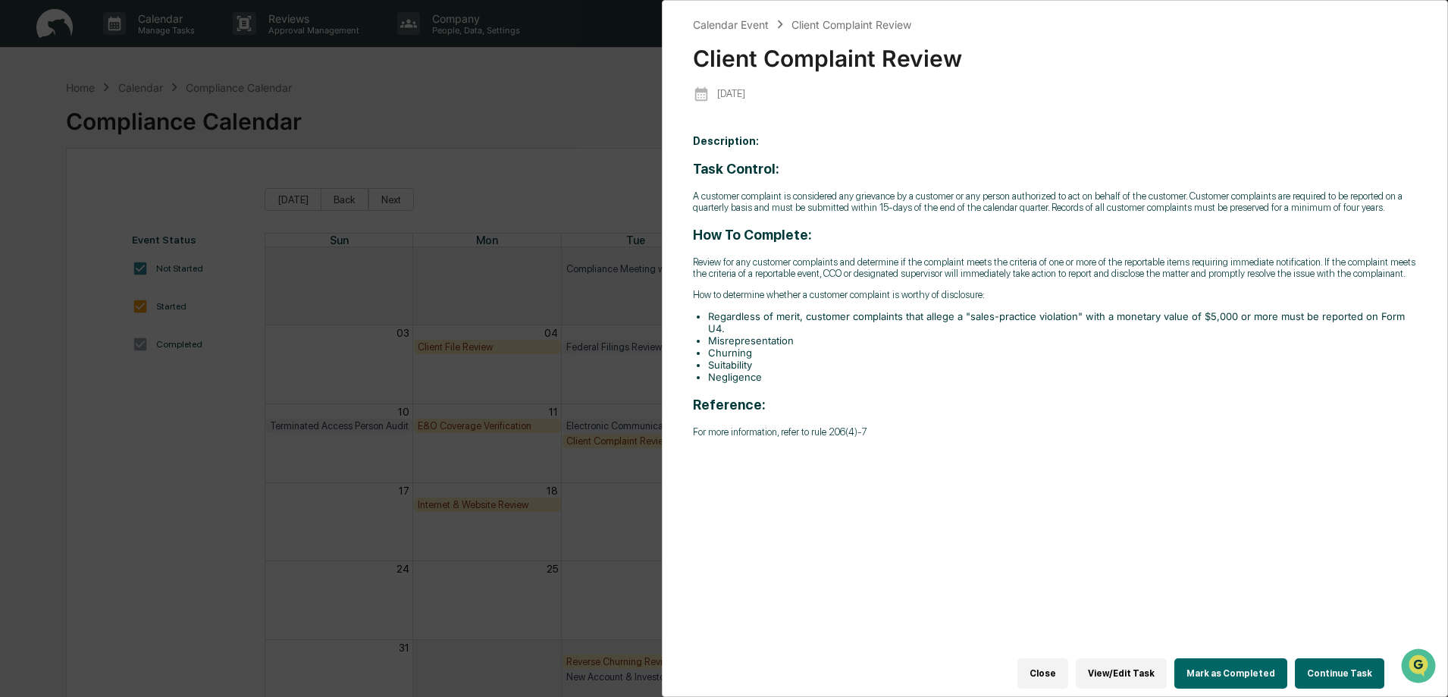
click at [1334, 666] on button "Continue Task" at bounding box center [1339, 673] width 89 height 30
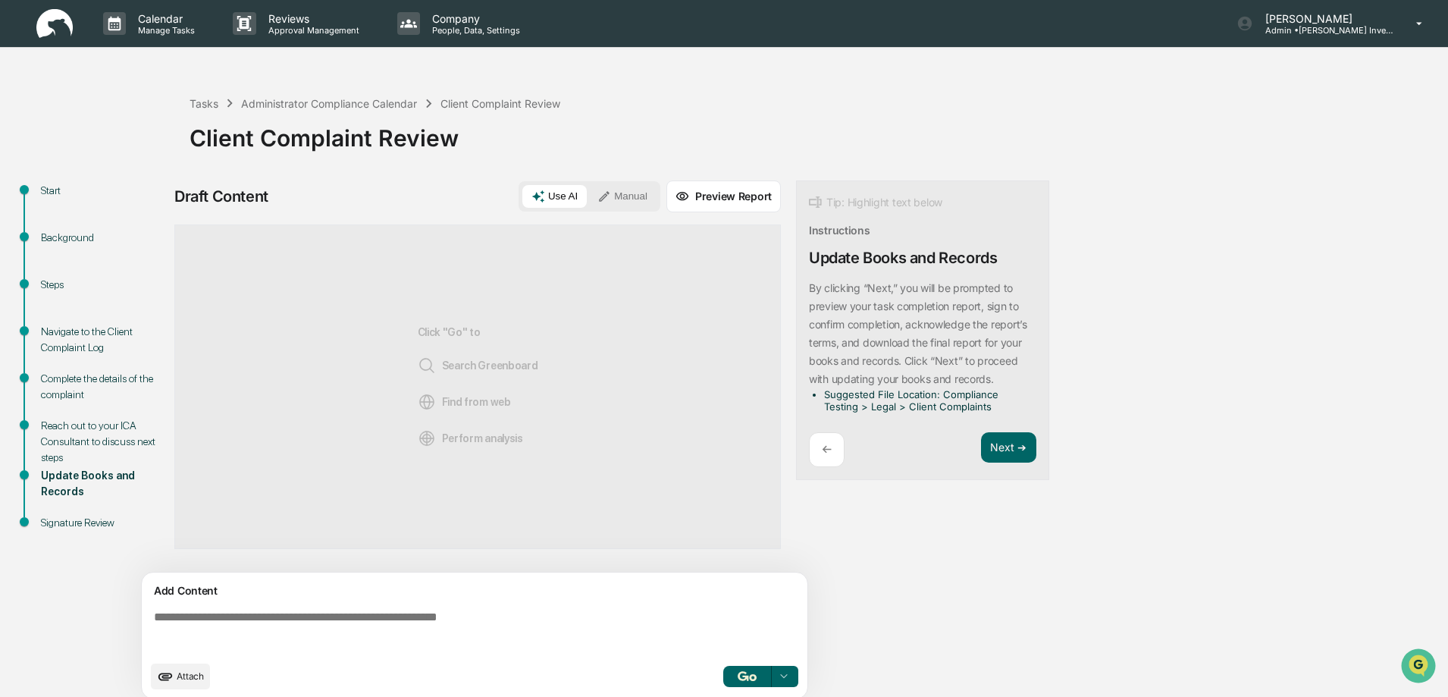
click at [62, 239] on div "Background" at bounding box center [103, 238] width 124 height 16
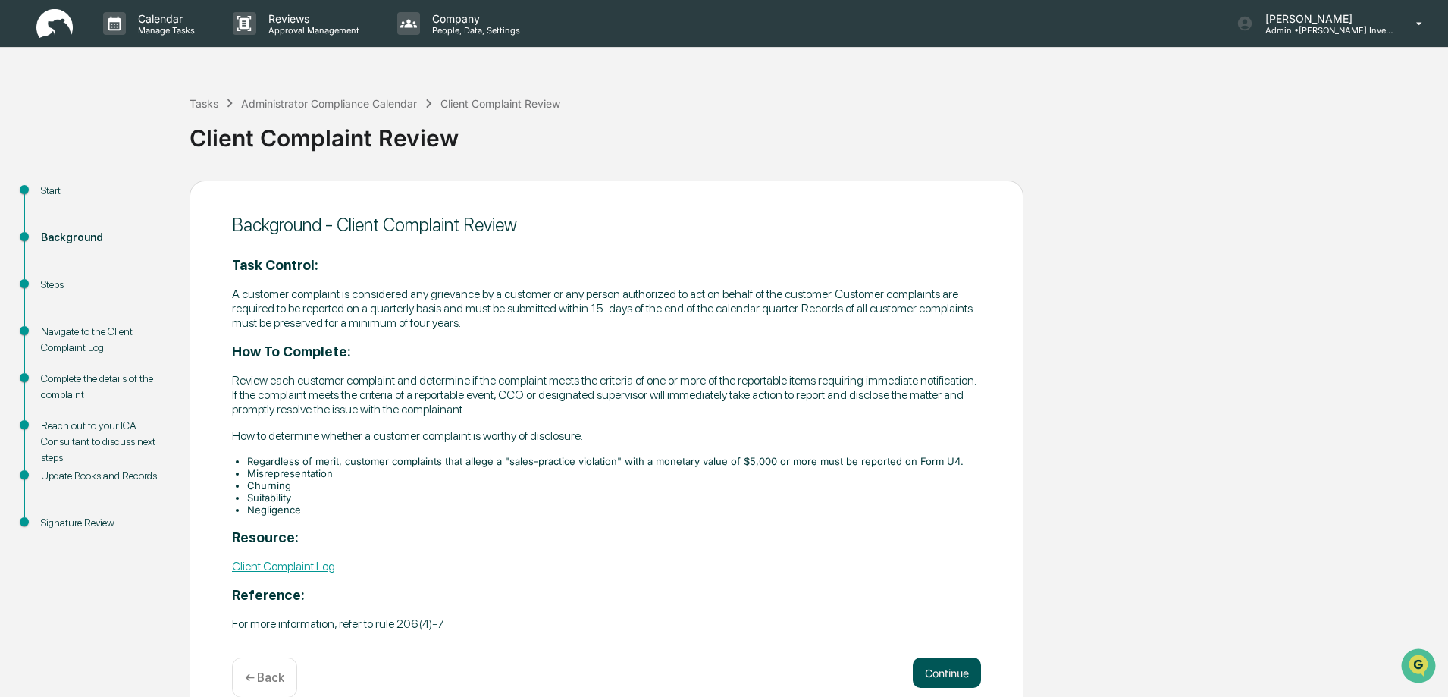
click at [945, 672] on button "Continue" at bounding box center [947, 672] width 68 height 30
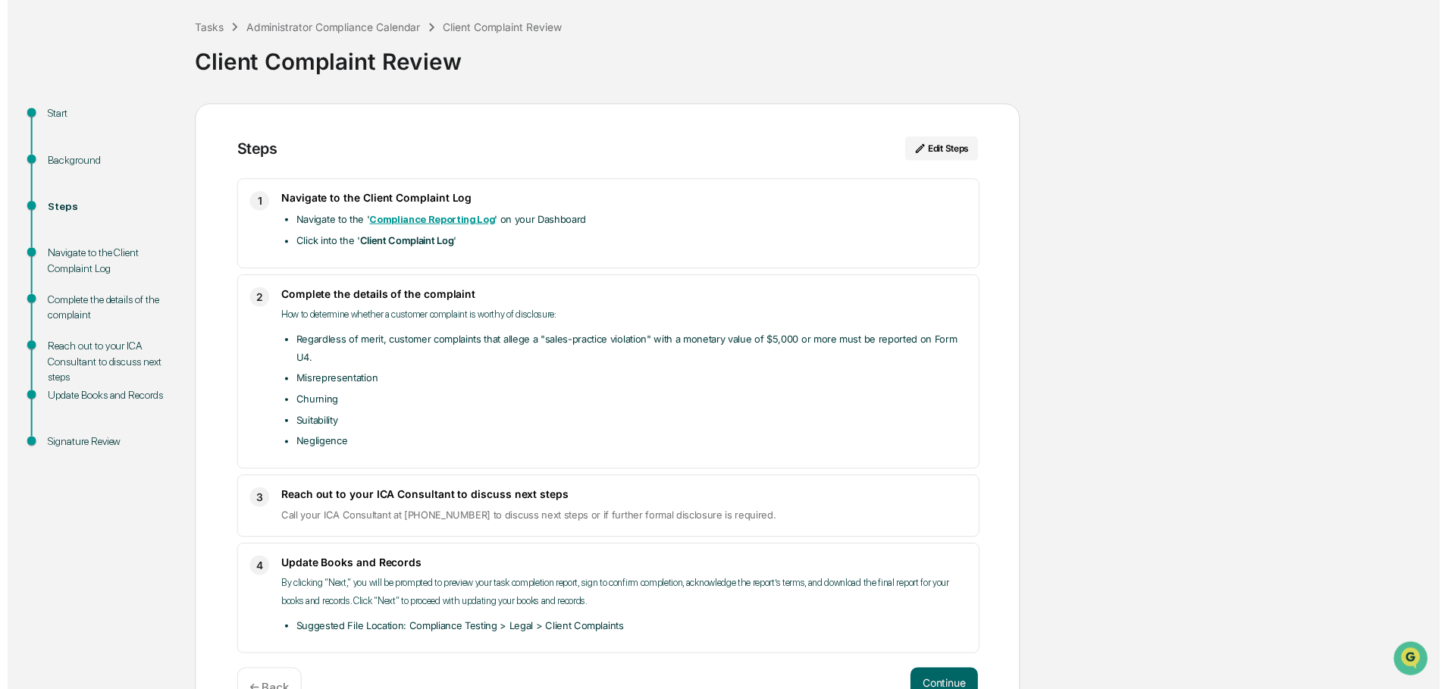
scroll to position [120, 0]
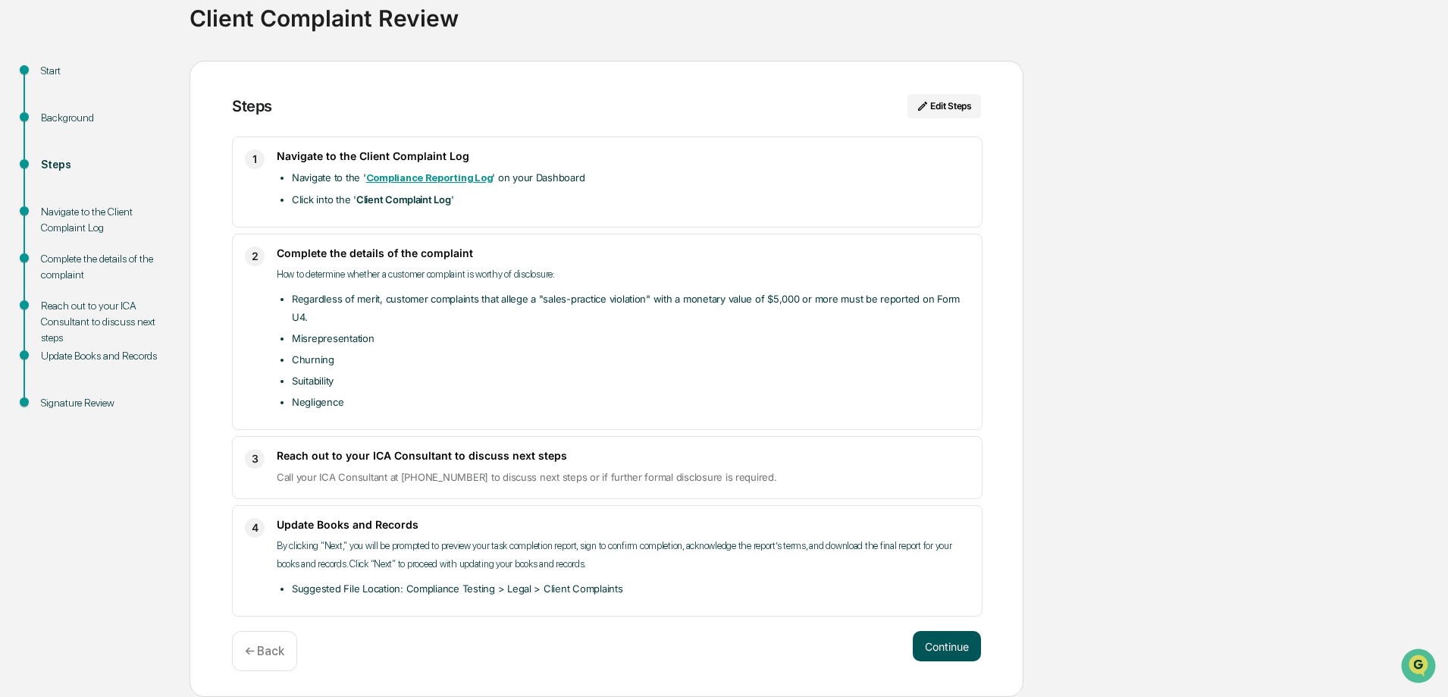
click at [946, 646] on button "Continue" at bounding box center [947, 646] width 68 height 30
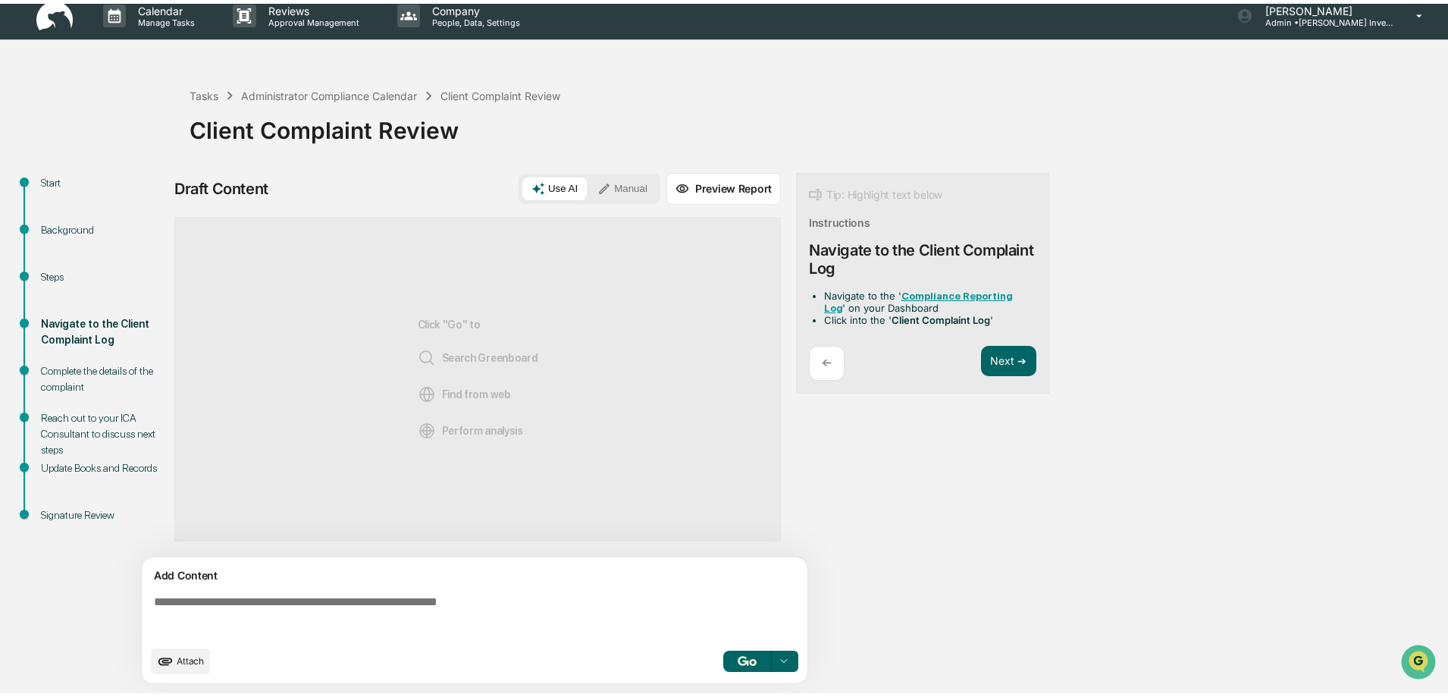
scroll to position [11, 0]
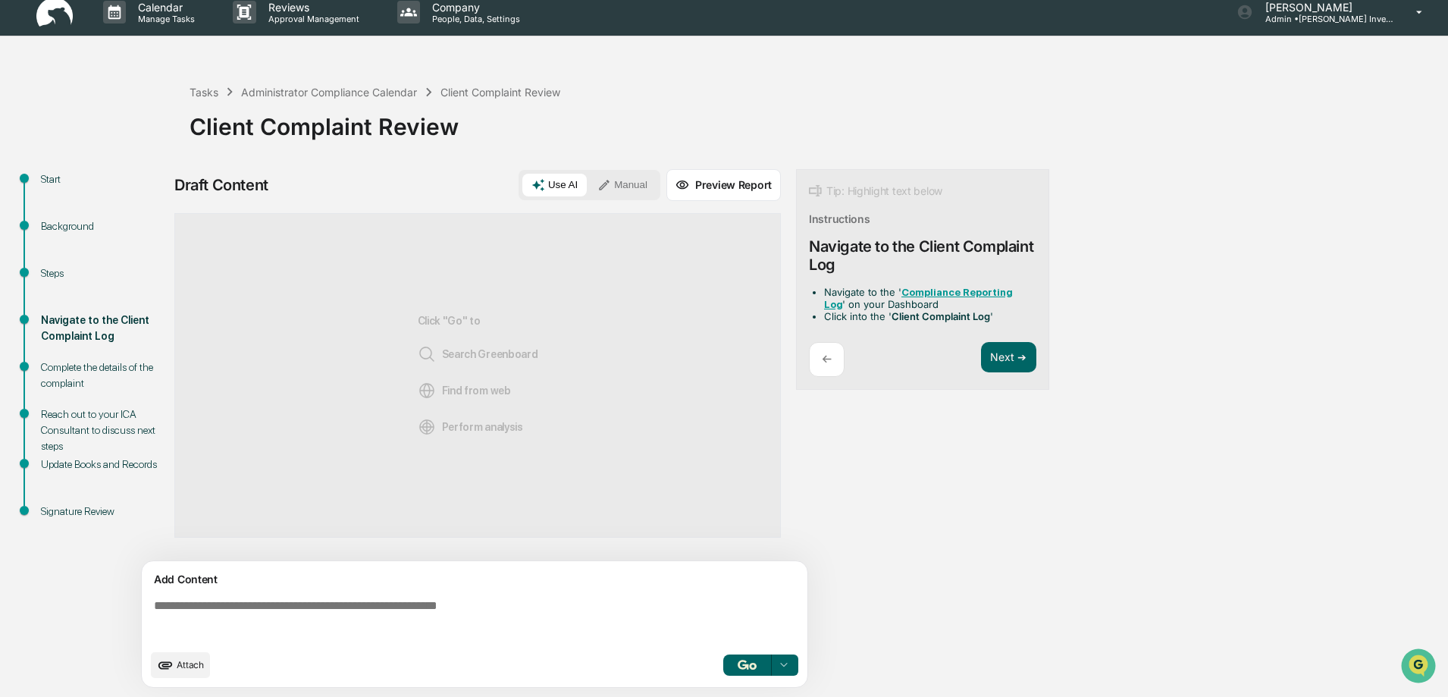
click at [154, 605] on textarea at bounding box center [477, 620] width 659 height 55
click at [1016, 360] on button "Next ➔" at bounding box center [1008, 357] width 55 height 31
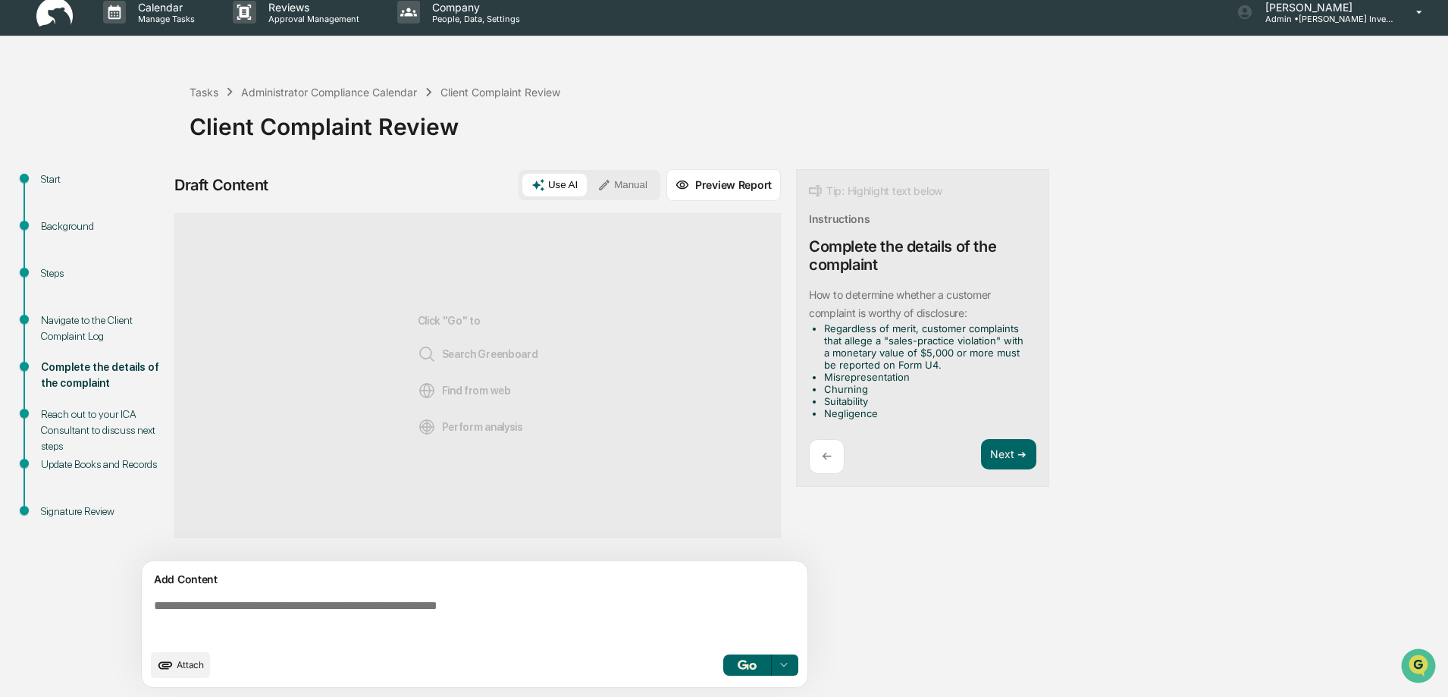
click at [636, 187] on button "Manual" at bounding box center [622, 185] width 68 height 23
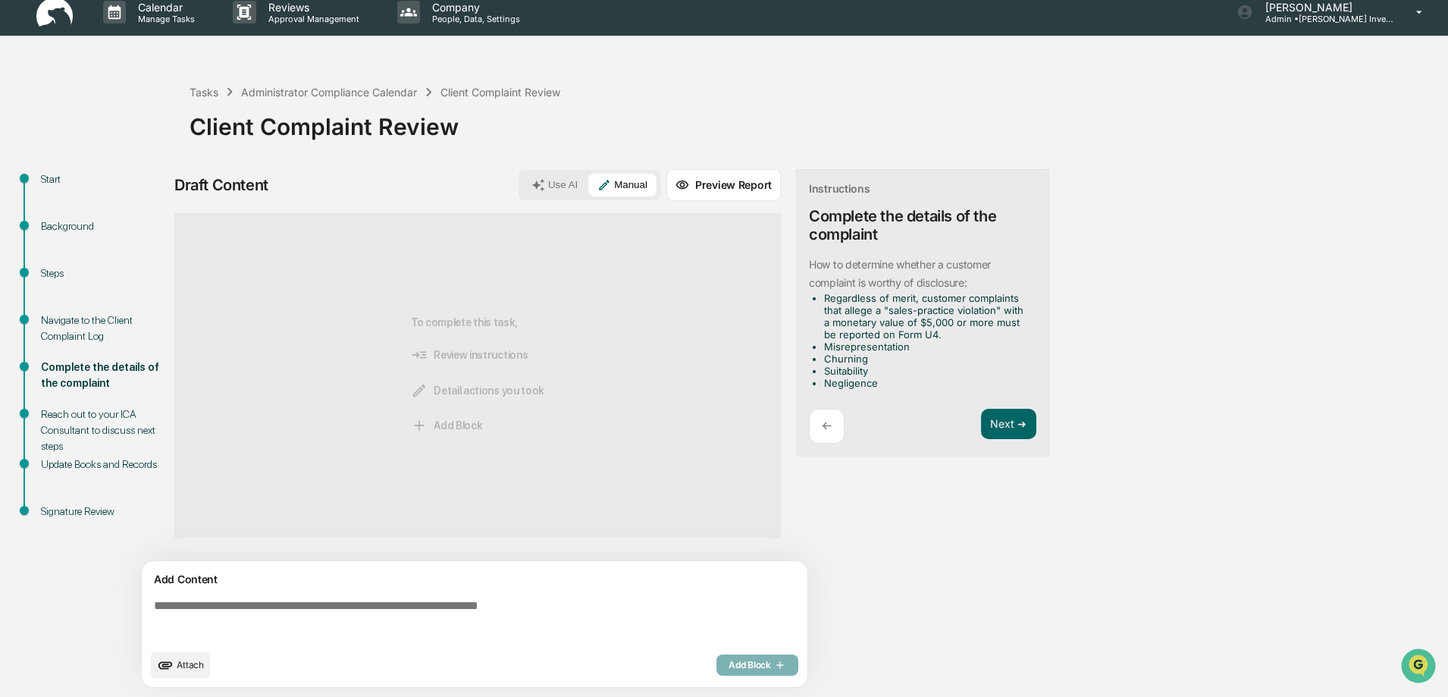
click at [214, 606] on textarea at bounding box center [477, 620] width 659 height 55
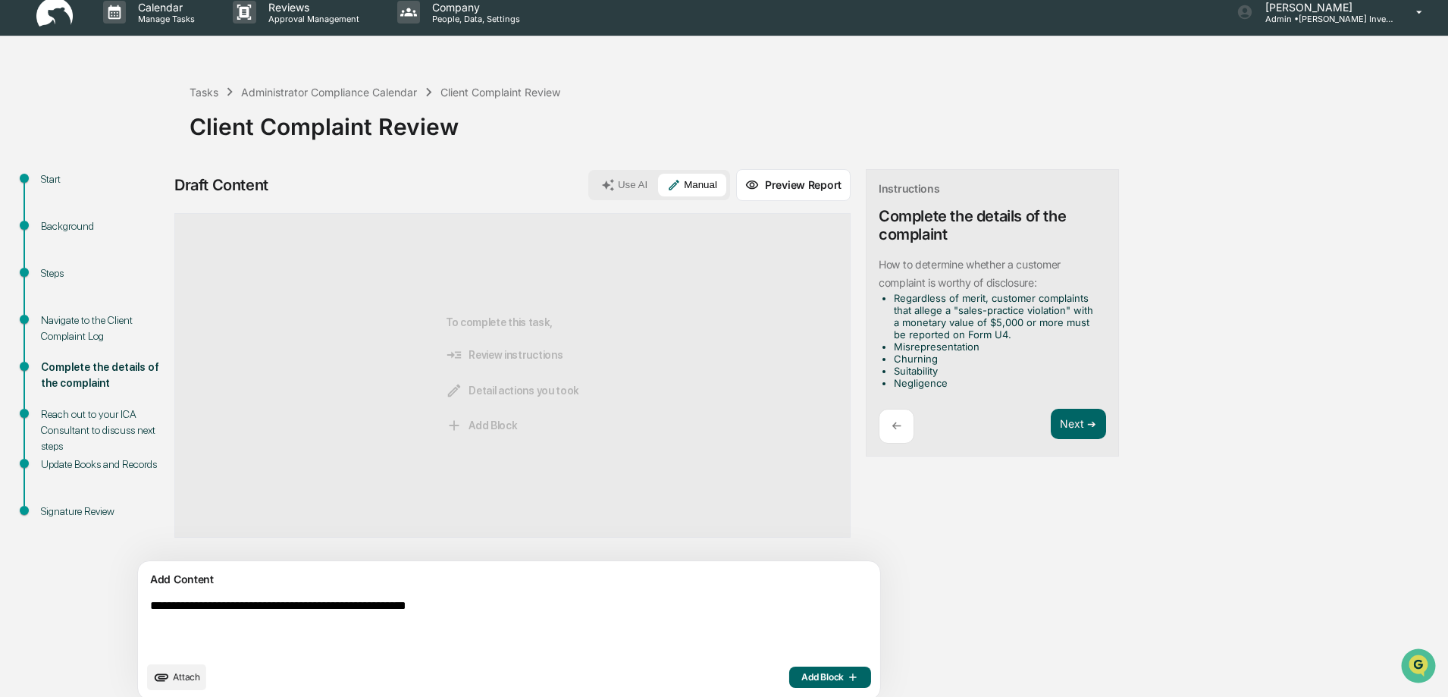
type textarea "**********"
click at [801, 678] on span "Add Block" at bounding box center [830, 677] width 58 height 12
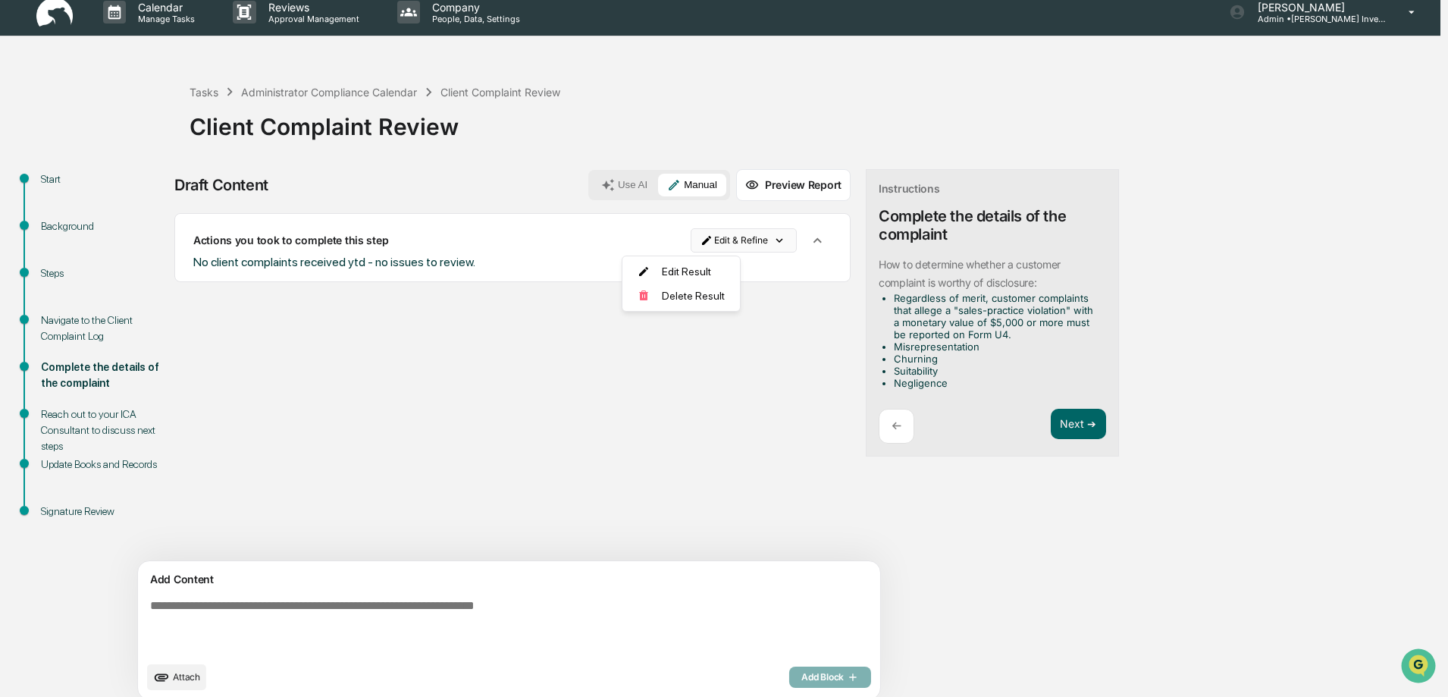
click at [674, 236] on html "Calendar Manage Tasks Reviews Approval Management Company People, Data, Setting…" at bounding box center [724, 337] width 1448 height 697
click at [672, 271] on div "Edit Result" at bounding box center [675, 271] width 111 height 24
click at [809, 241] on icon "button" at bounding box center [817, 240] width 17 height 17
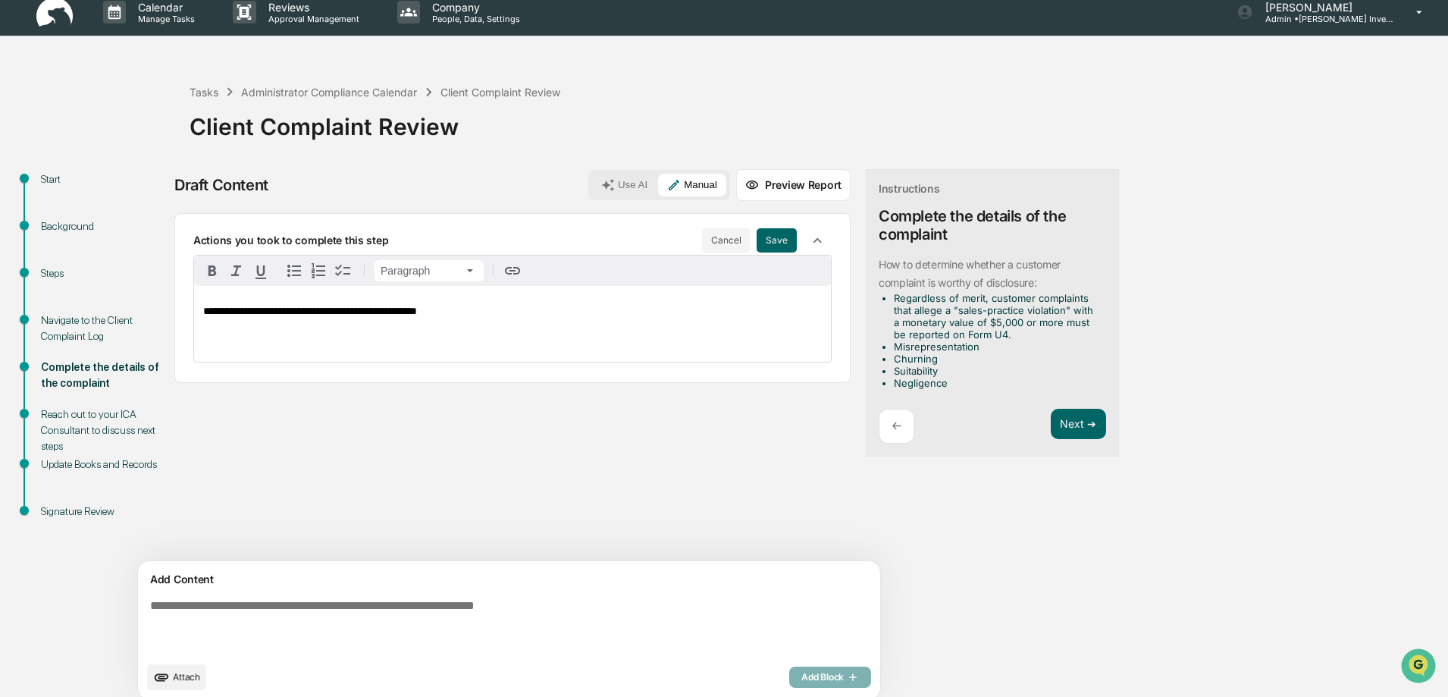
click at [202, 311] on div "**********" at bounding box center [512, 324] width 637 height 76
click at [756, 239] on button "Save" at bounding box center [776, 240] width 40 height 24
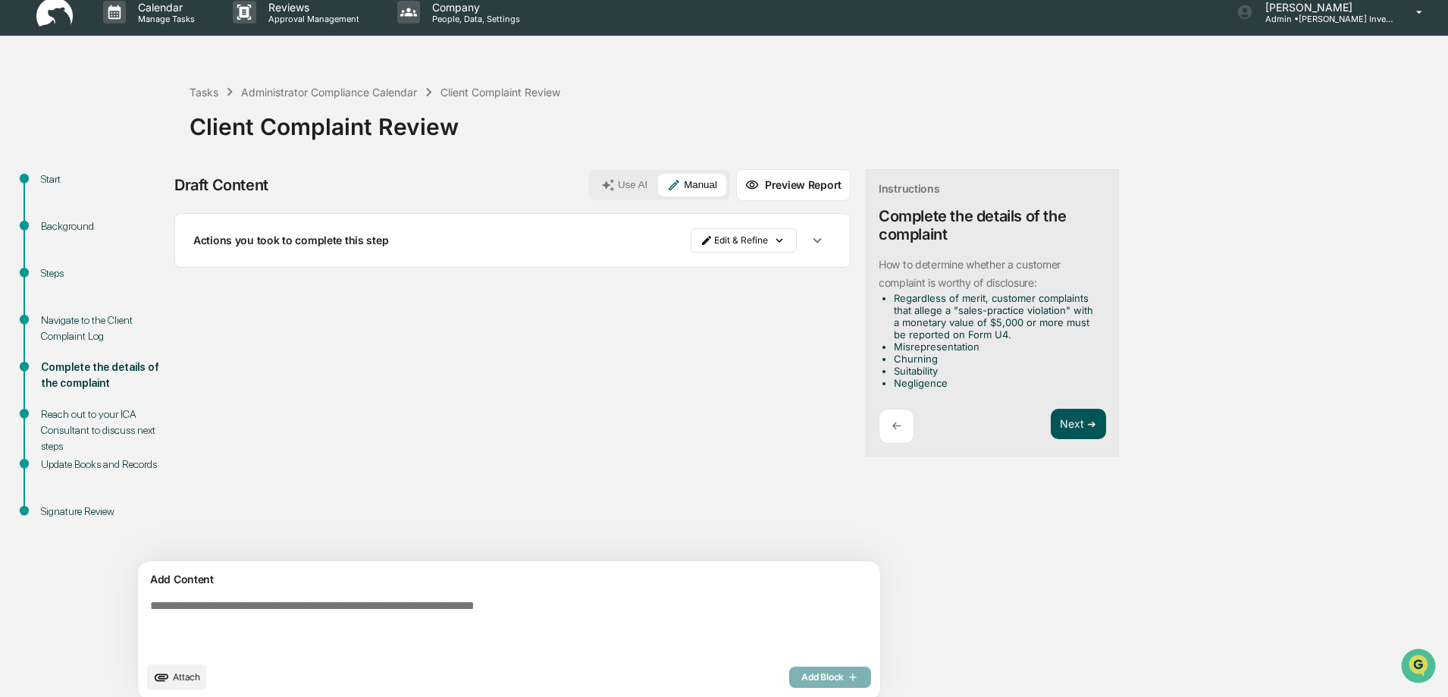
click at [1050, 426] on button "Next ➔" at bounding box center [1077, 424] width 55 height 31
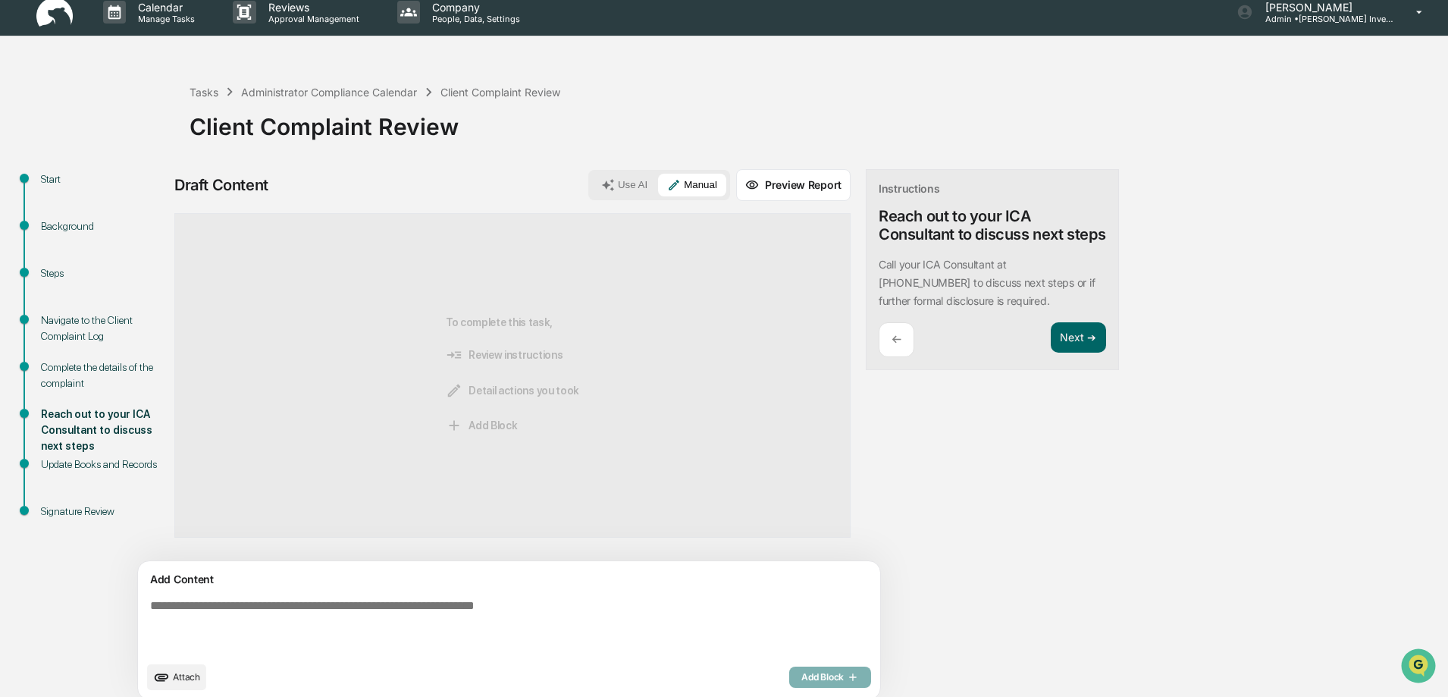
click at [53, 13] on img at bounding box center [54, 13] width 36 height 30
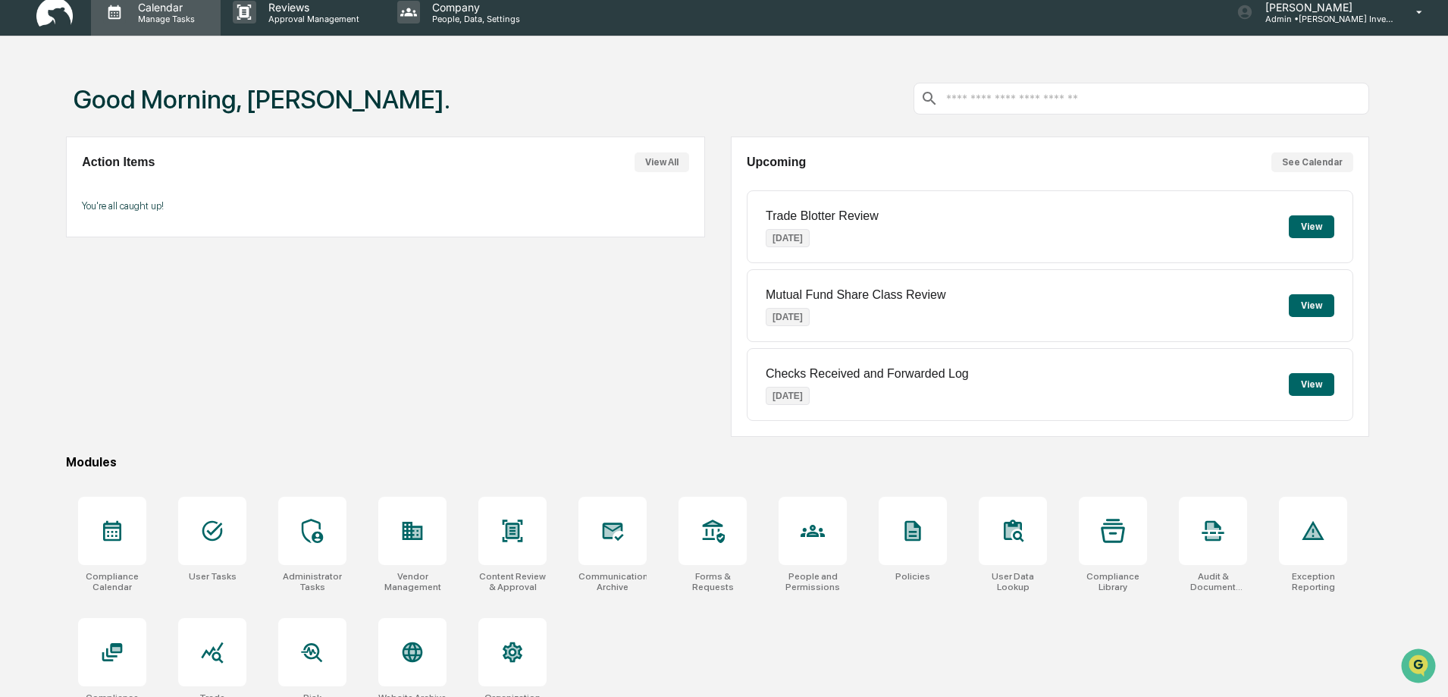
click at [149, 10] on p "Calendar" at bounding box center [164, 7] width 77 height 13
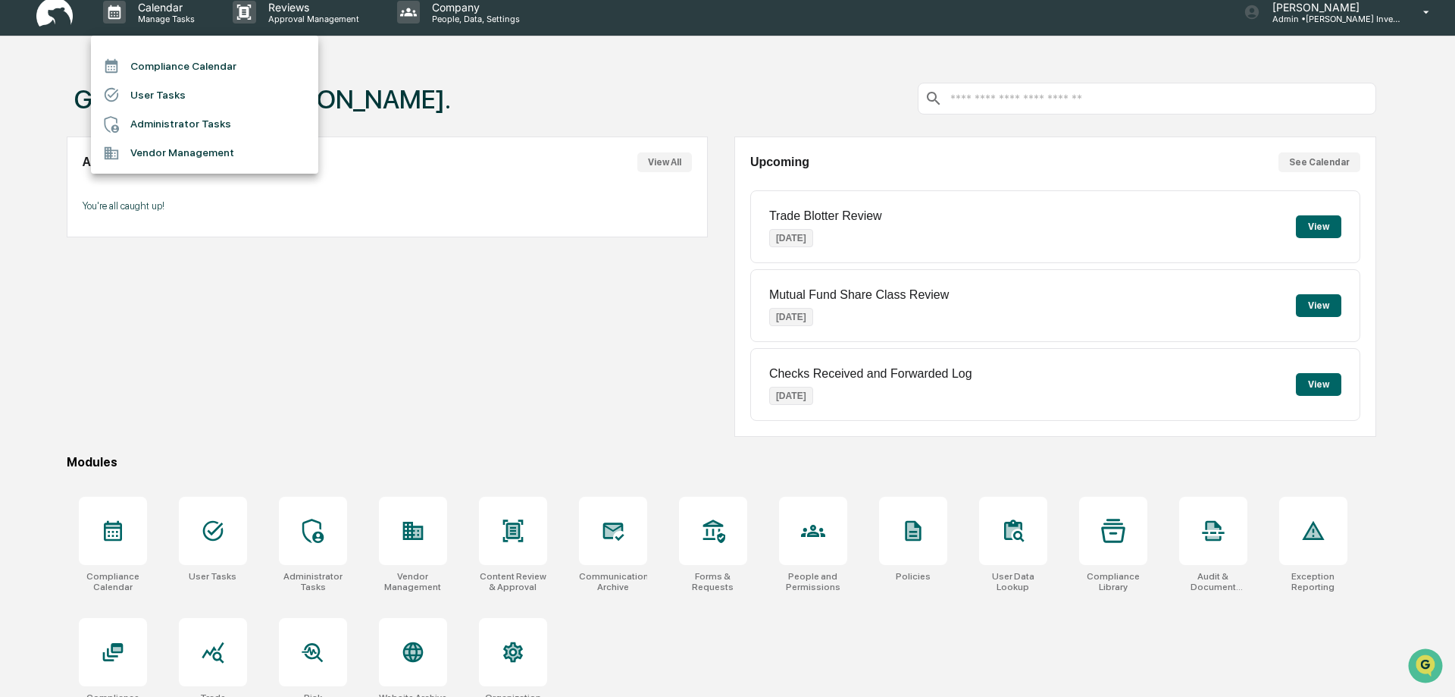
click at [174, 61] on li "Compliance Calendar" at bounding box center [204, 66] width 227 height 29
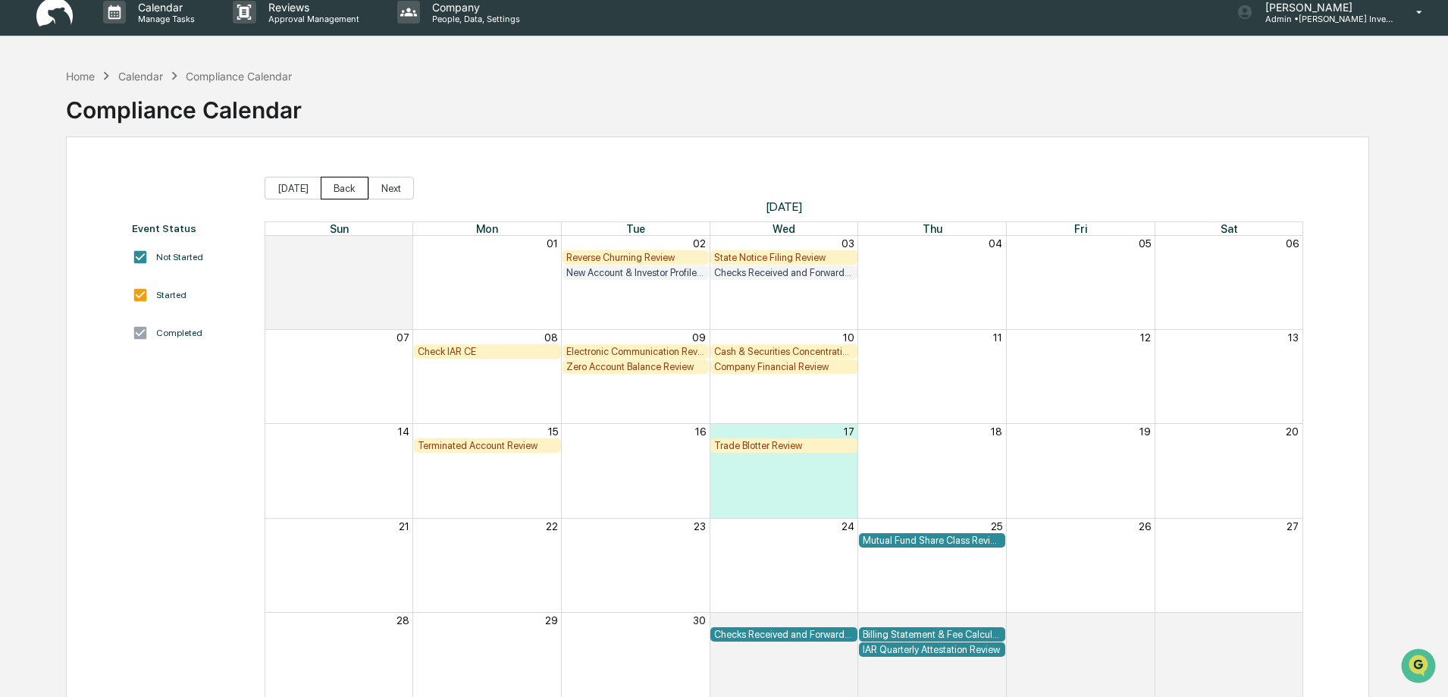
click at [336, 189] on button "Back" at bounding box center [345, 188] width 48 height 23
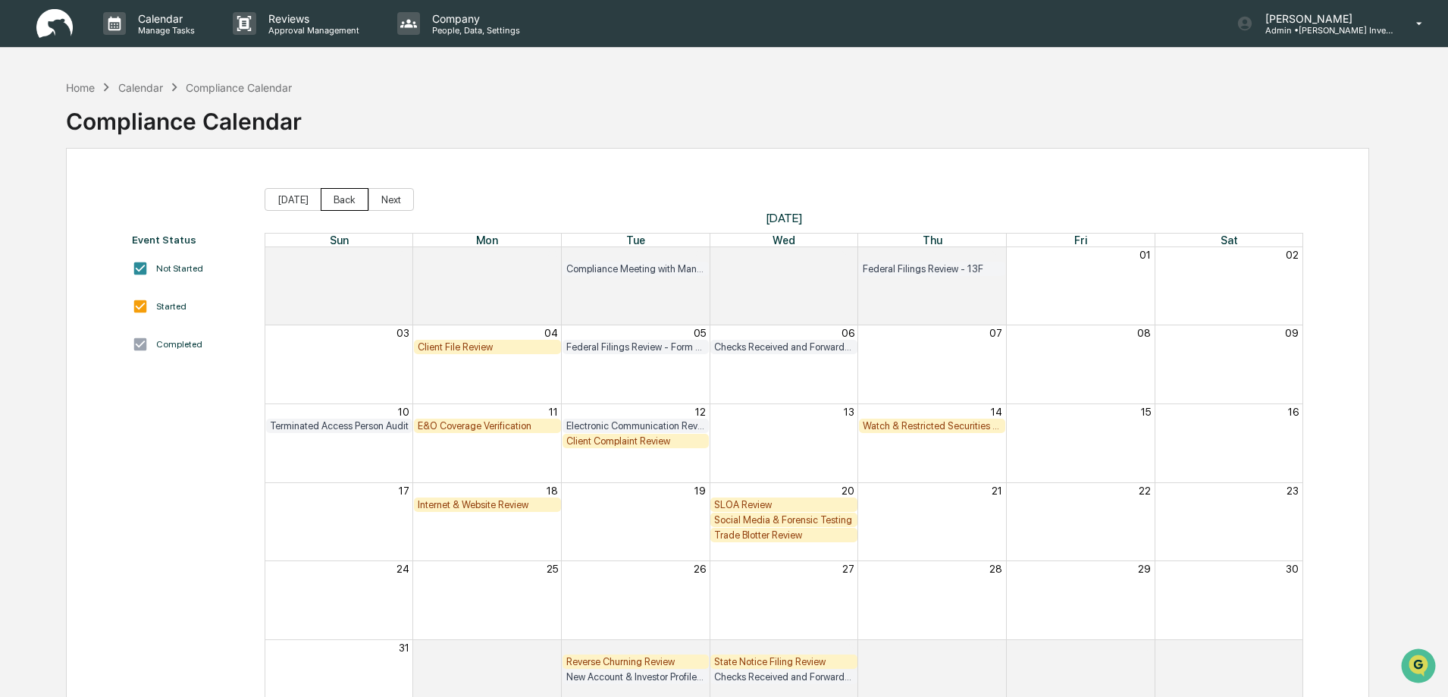
click at [340, 202] on button "Back" at bounding box center [345, 199] width 48 height 23
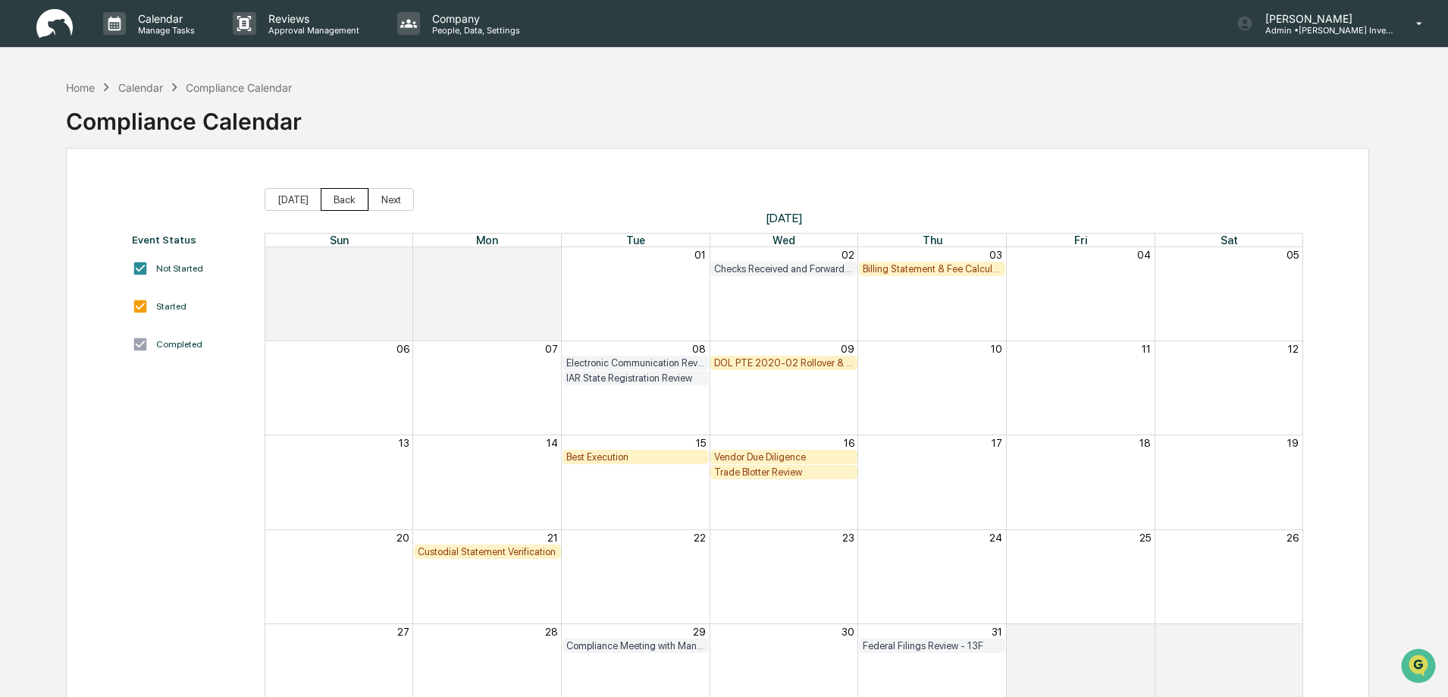
click at [340, 200] on button "Back" at bounding box center [345, 199] width 48 height 23
